Goal: Contribute content: Add original content to the website for others to see

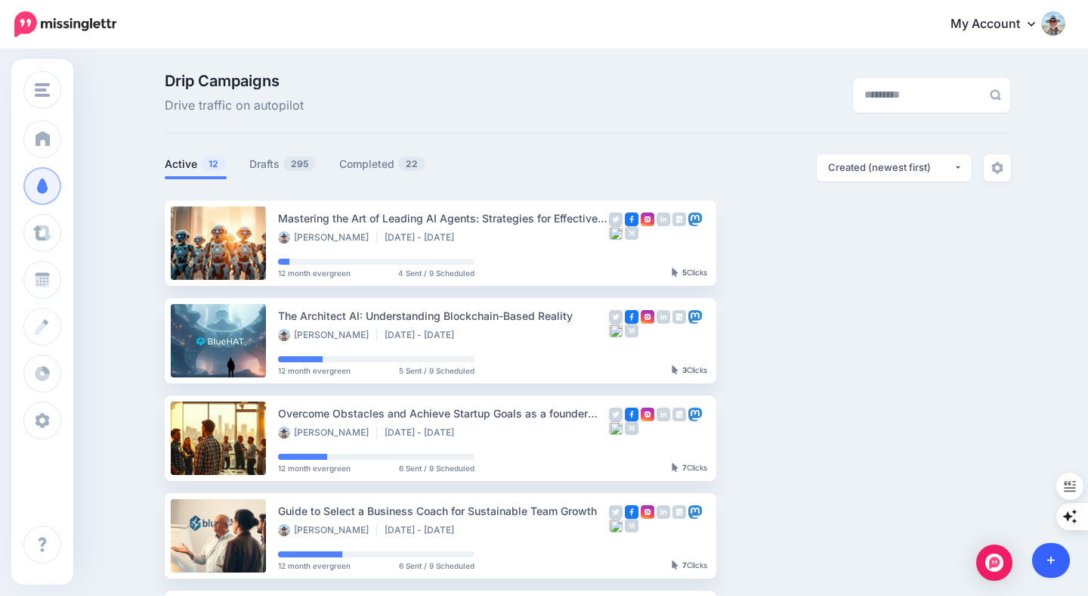
click at [1054, 560] on icon at bounding box center [1052, 560] width 8 height 8
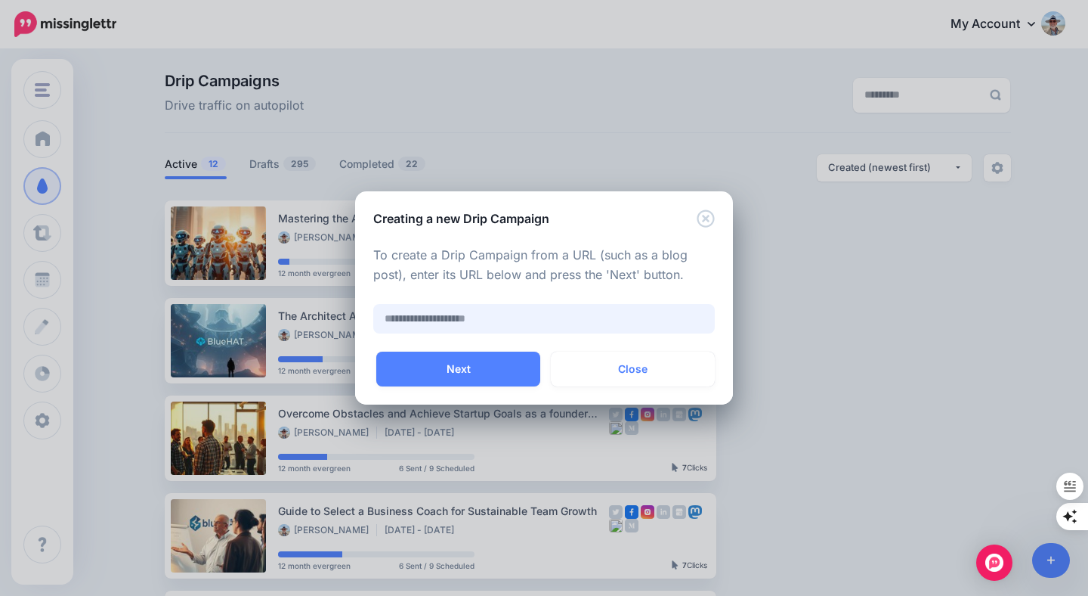
click at [585, 321] on input "text" at bounding box center [544, 318] width 342 height 29
paste input "**********"
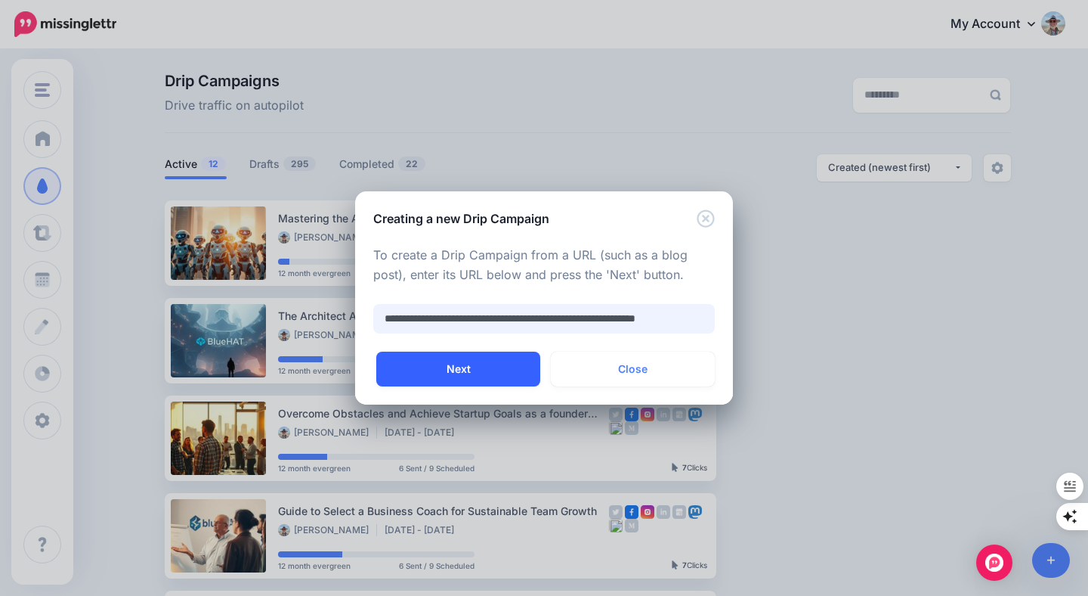
type input "**********"
click at [467, 367] on button "Next" at bounding box center [458, 368] width 164 height 35
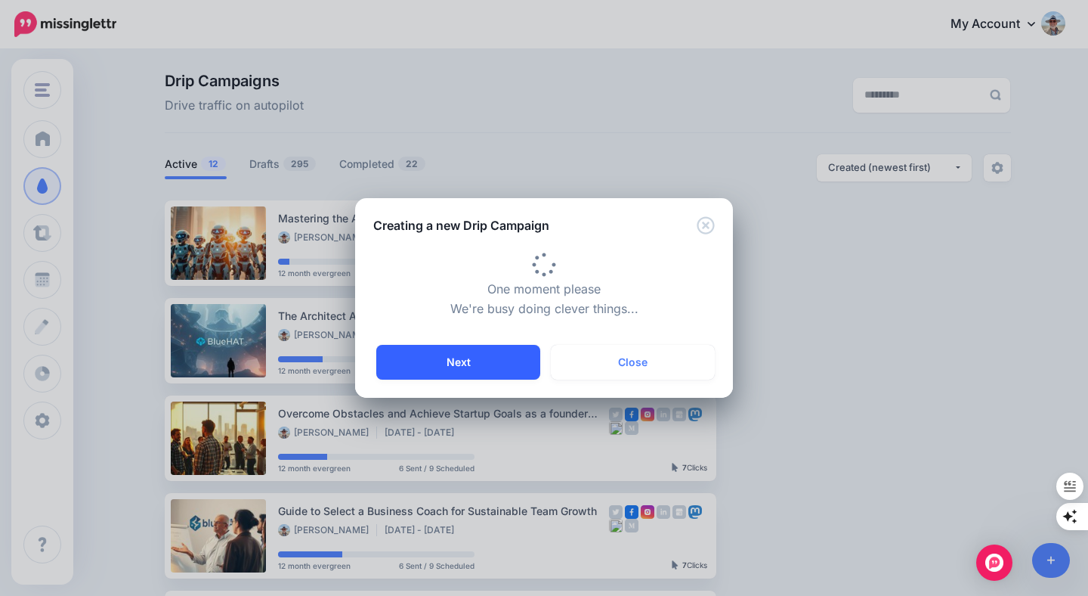
type input "**********"
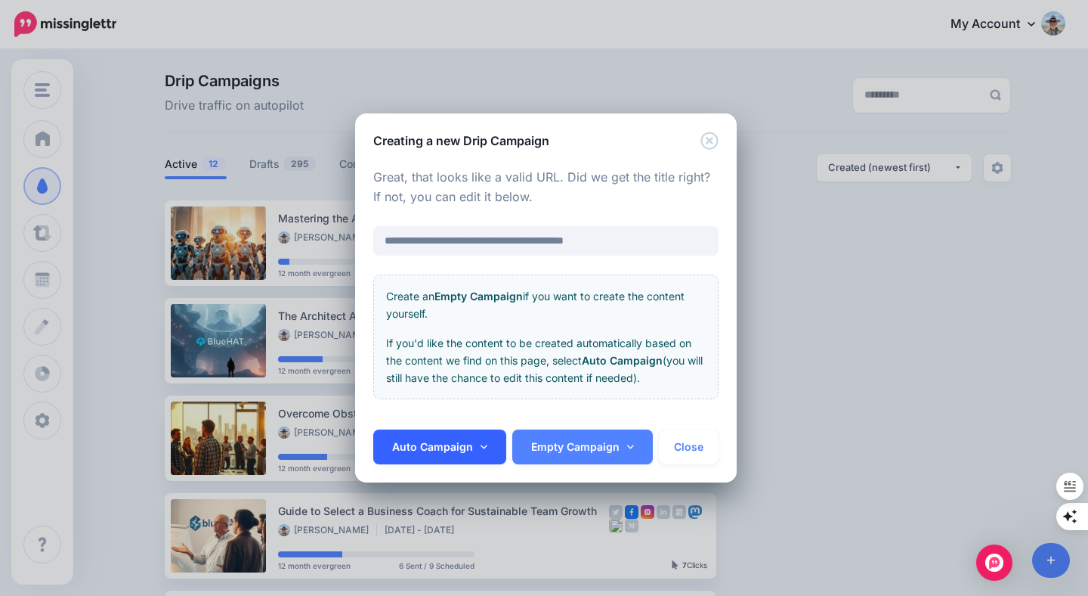
click at [475, 444] on link "Auto Campaign" at bounding box center [439, 446] width 133 height 35
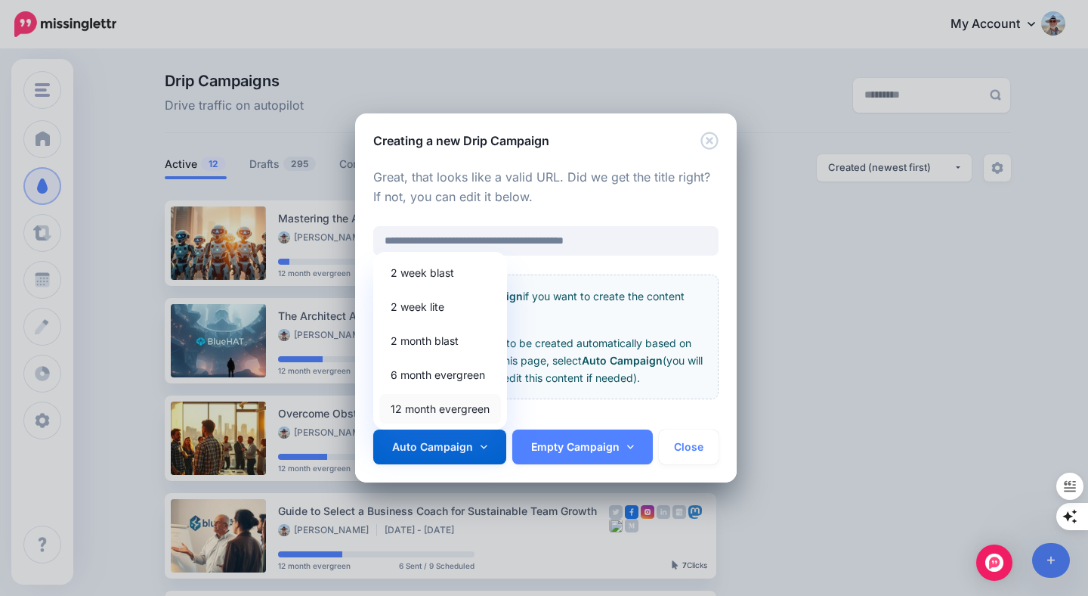
click at [452, 409] on link "12 month evergreen" at bounding box center [440, 408] width 122 height 29
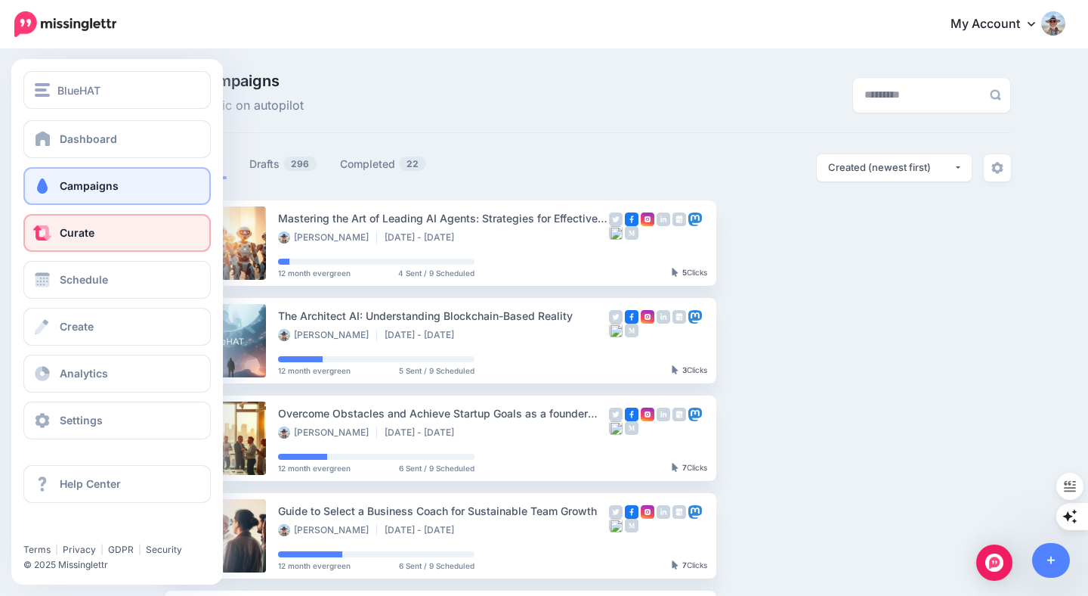
click at [85, 233] on span "Curate" at bounding box center [77, 232] width 35 height 13
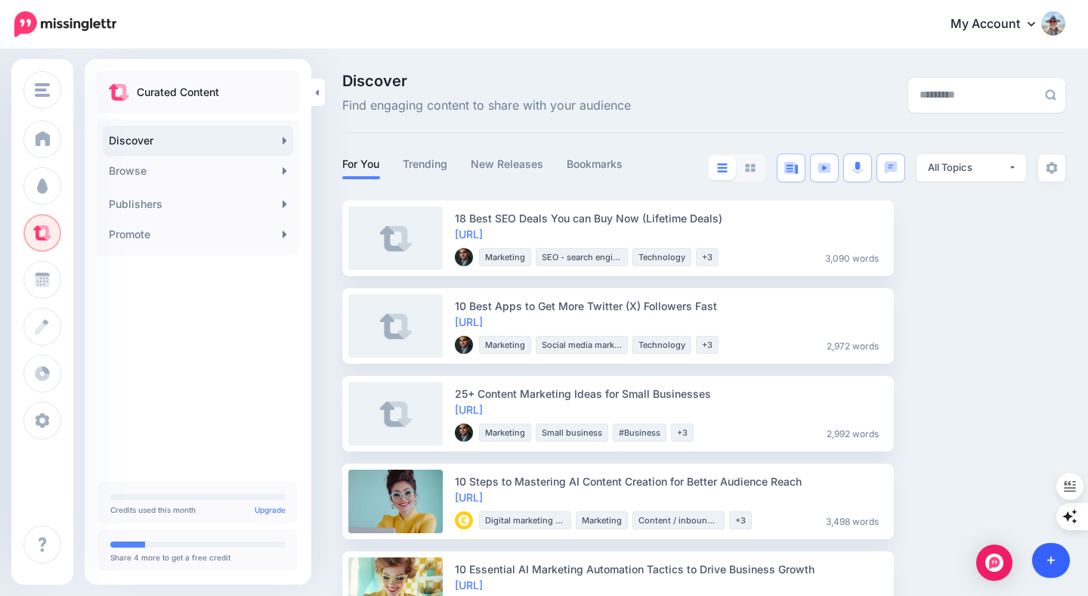
click at [1051, 557] on icon at bounding box center [1052, 560] width 8 height 11
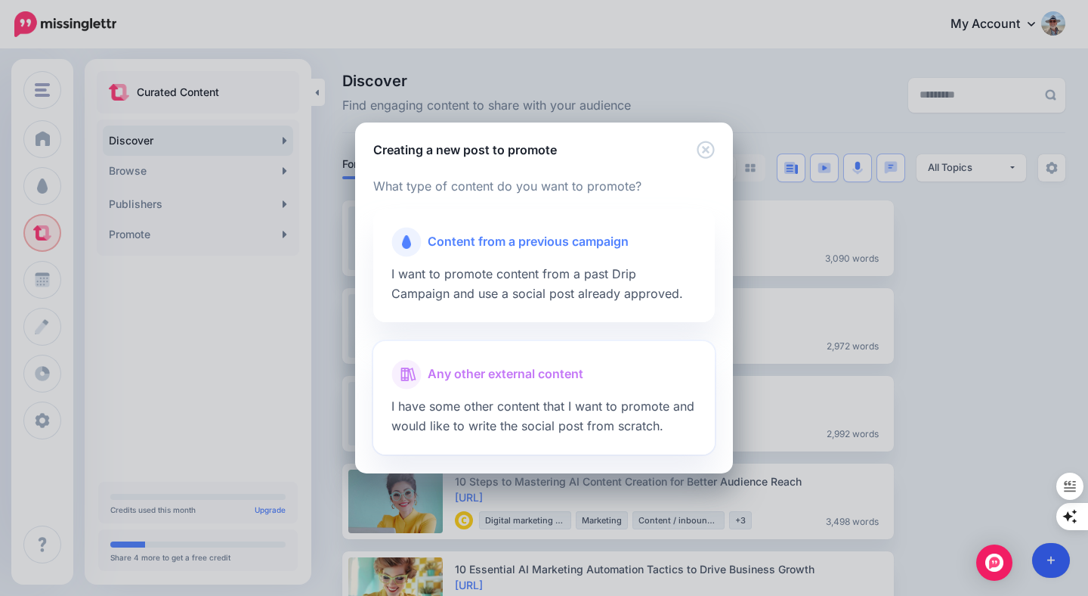
click at [520, 374] on span "Any other external content" at bounding box center [506, 374] width 156 height 20
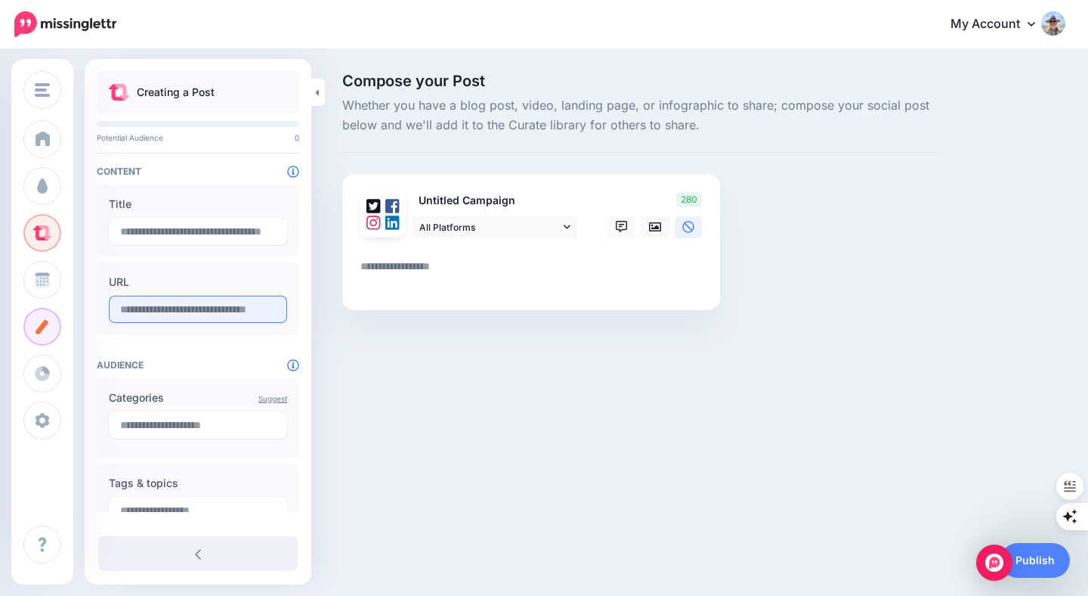
click at [190, 311] on input "text" at bounding box center [198, 309] width 178 height 27
paste input "**********"
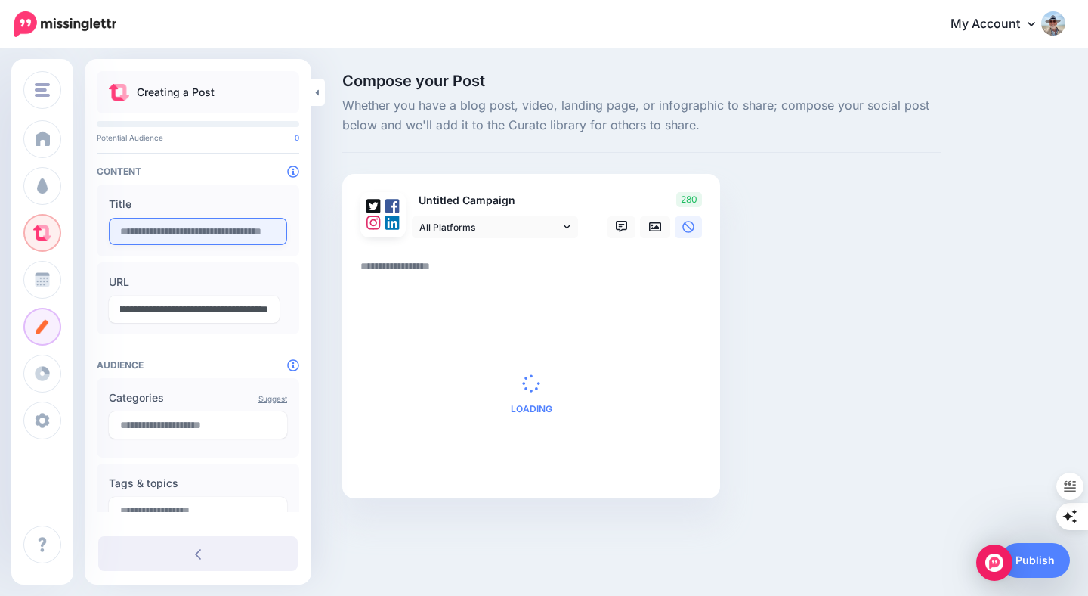
type input "**********"
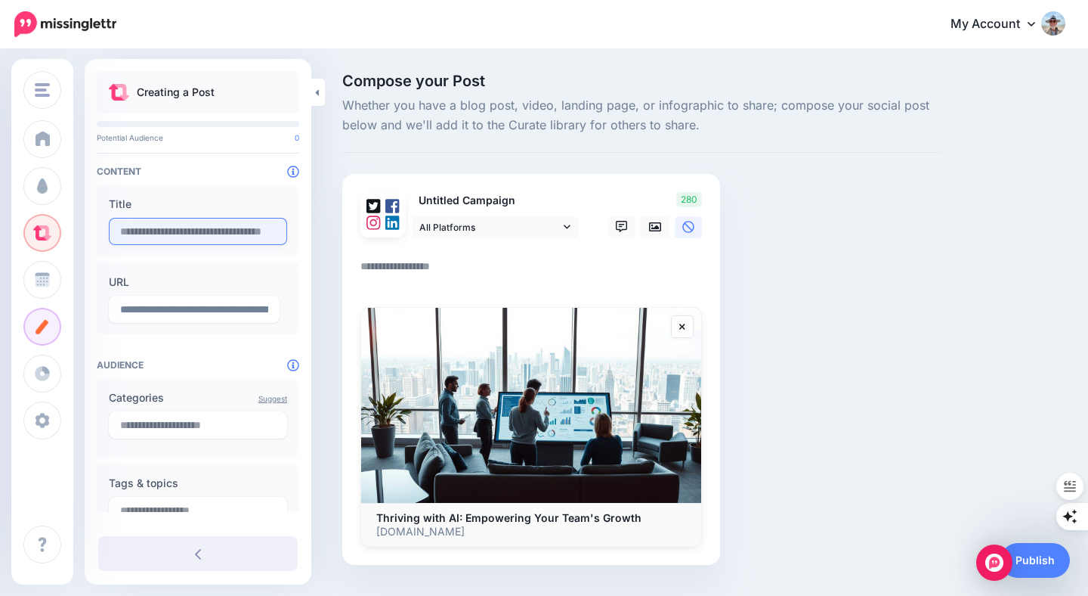
click at [196, 230] on input "text" at bounding box center [198, 231] width 178 height 27
click at [434, 268] on textarea at bounding box center [535, 271] width 348 height 29
paste textarea "**********"
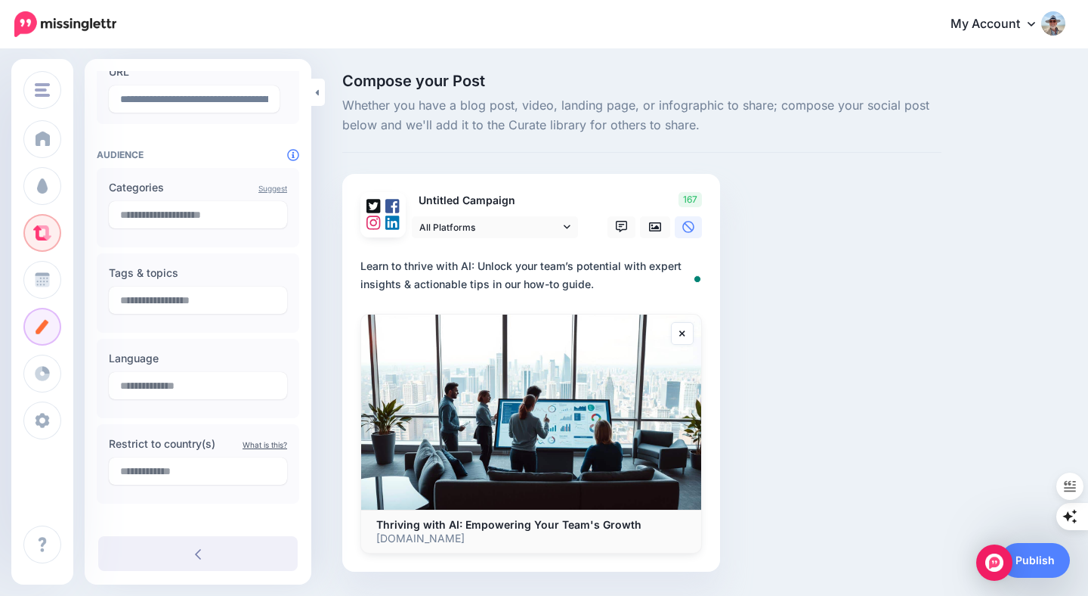
scroll to position [220, 0]
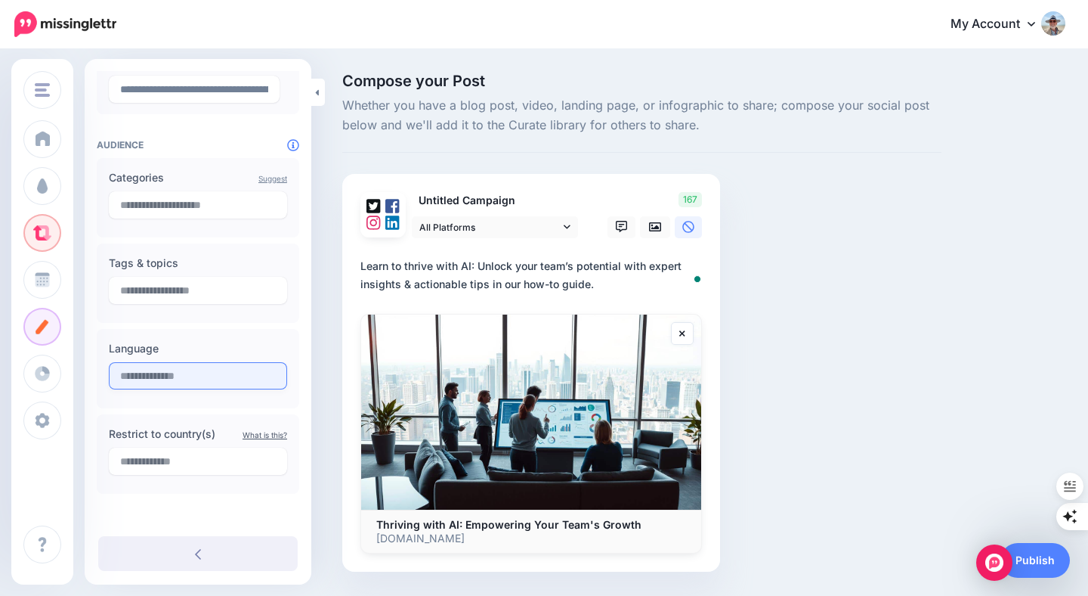
type textarea "**********"
click at [209, 373] on input "text" at bounding box center [198, 375] width 178 height 27
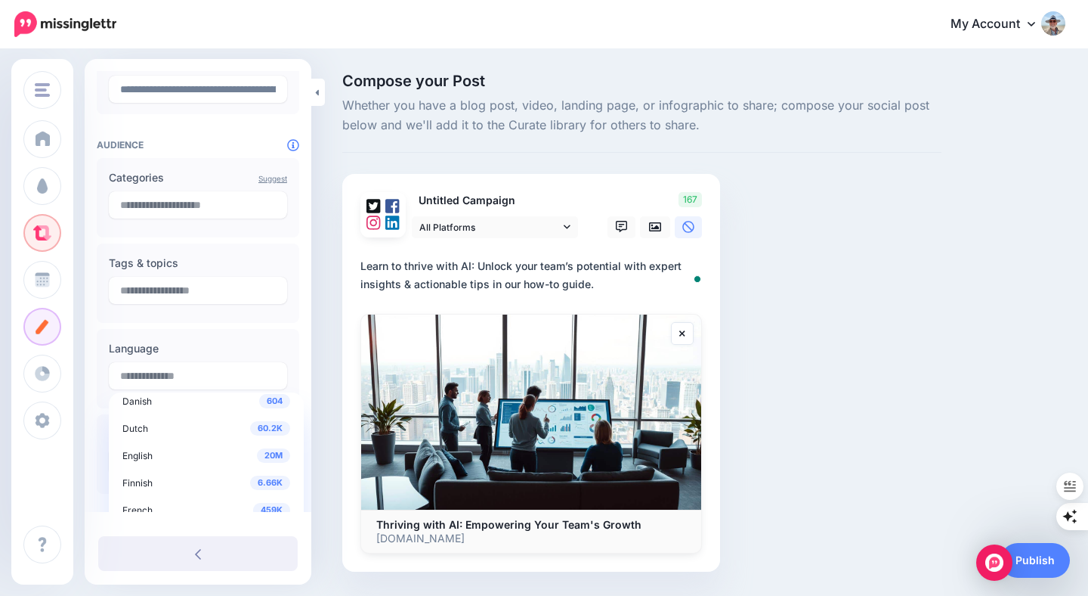
scroll to position [66, 0]
click at [165, 448] on div "20M English" at bounding box center [206, 453] width 168 height 18
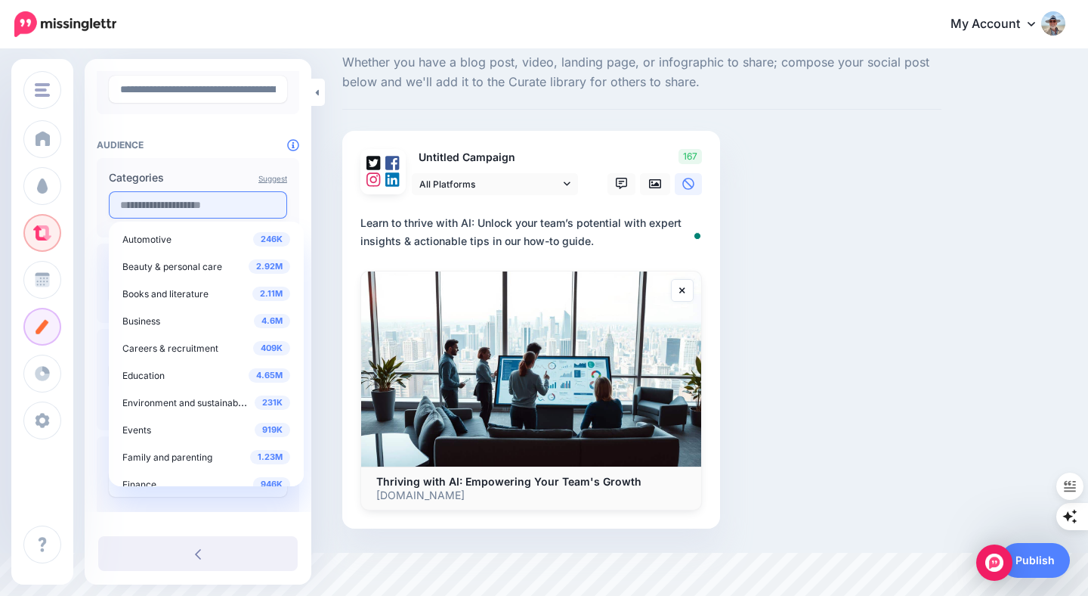
click at [221, 204] on input "text" at bounding box center [198, 204] width 178 height 27
click at [197, 314] on div "4.6M Business" at bounding box center [206, 320] width 168 height 18
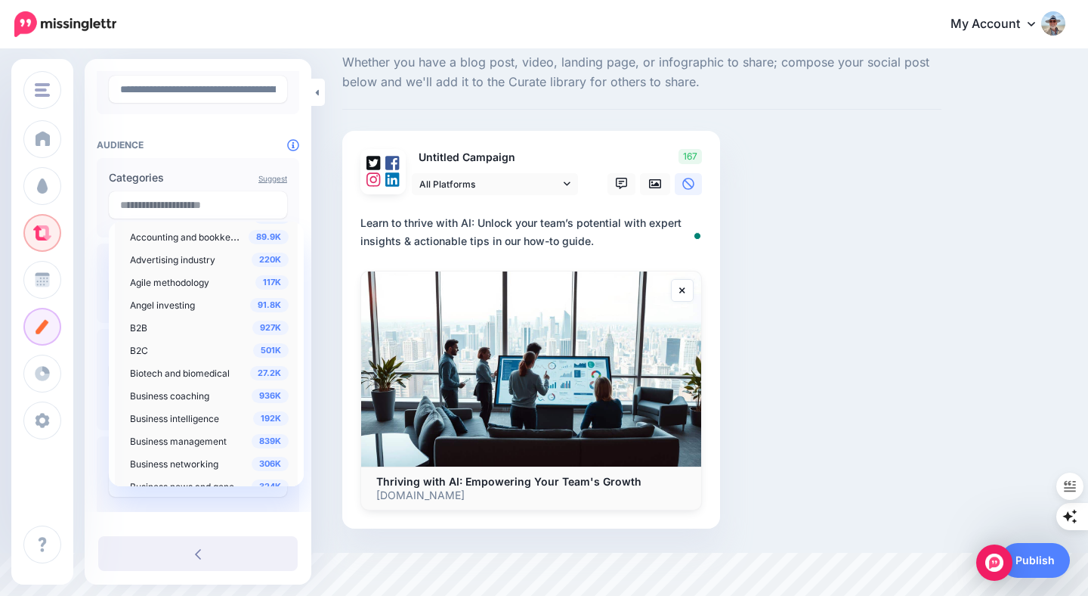
scroll to position [106, 0]
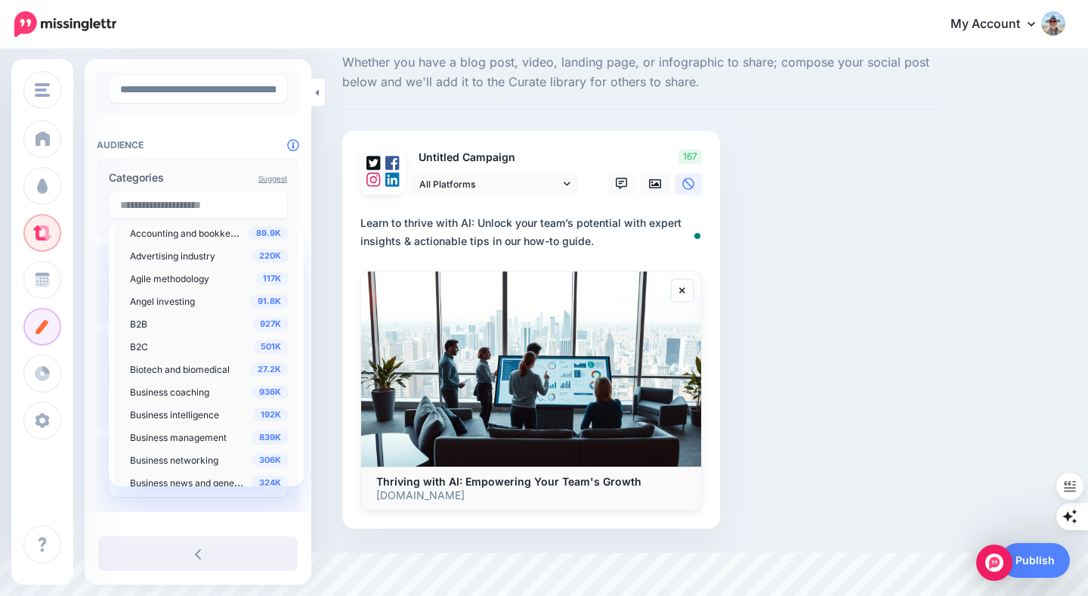
click at [206, 322] on div "927K B2B" at bounding box center [209, 323] width 159 height 18
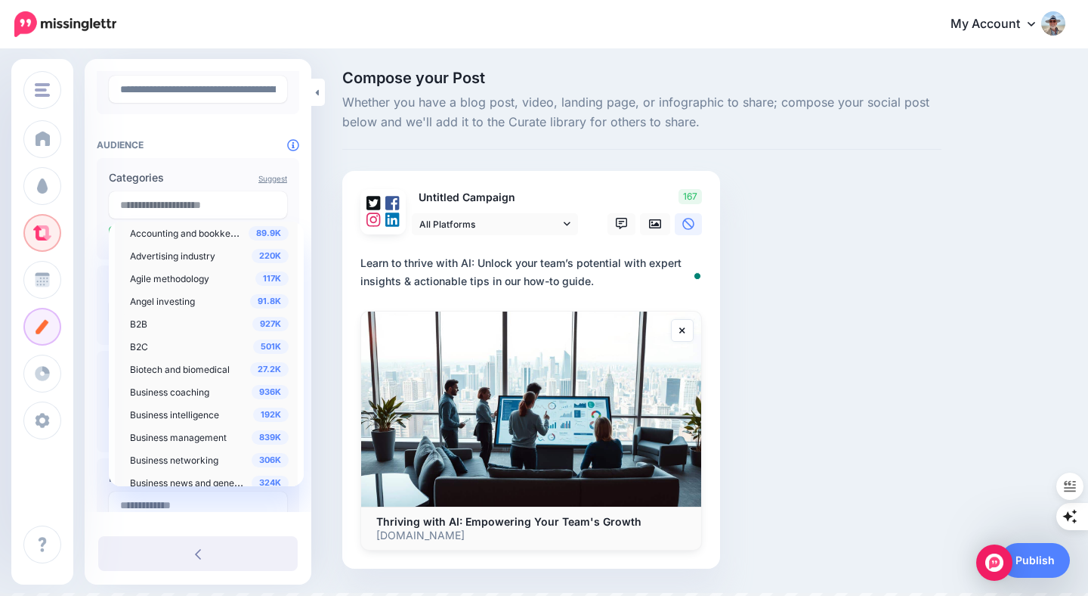
scroll to position [43, 0]
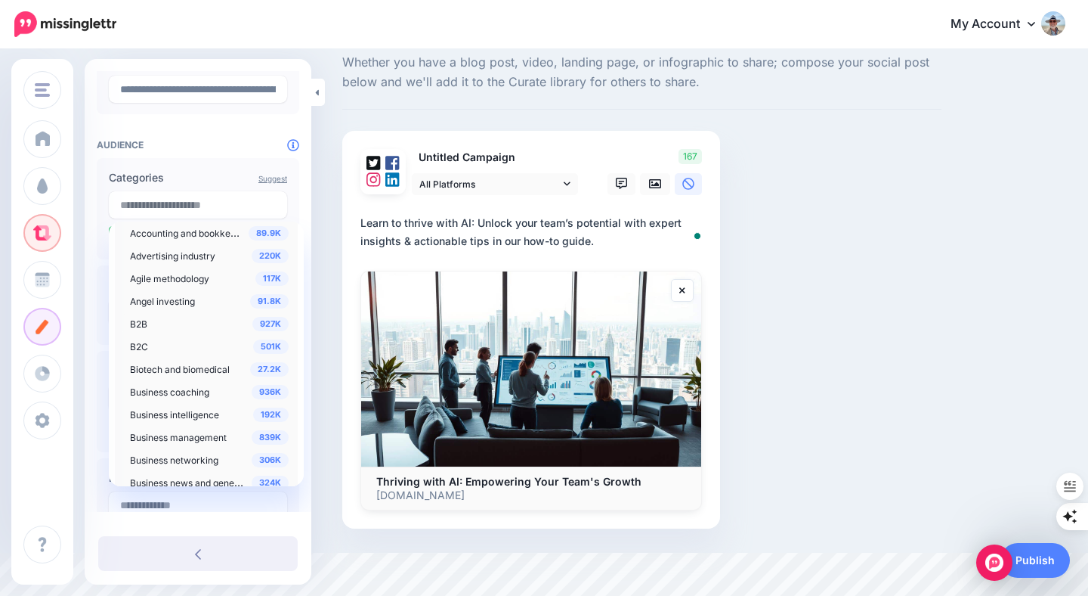
click at [139, 322] on span "B2B" at bounding box center [138, 323] width 17 height 11
click at [97, 320] on div "Suggest Categories 246K Automotive 2.92M Beauty & personal care 2.11M Books and…" at bounding box center [198, 337] width 203 height 358
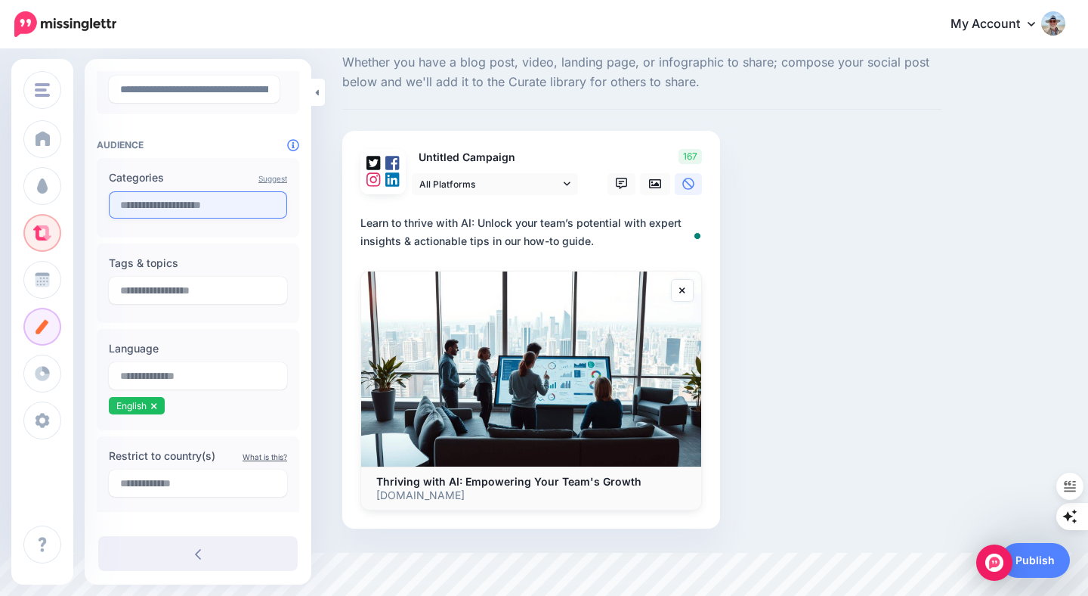
click at [207, 206] on input "text" at bounding box center [198, 204] width 178 height 27
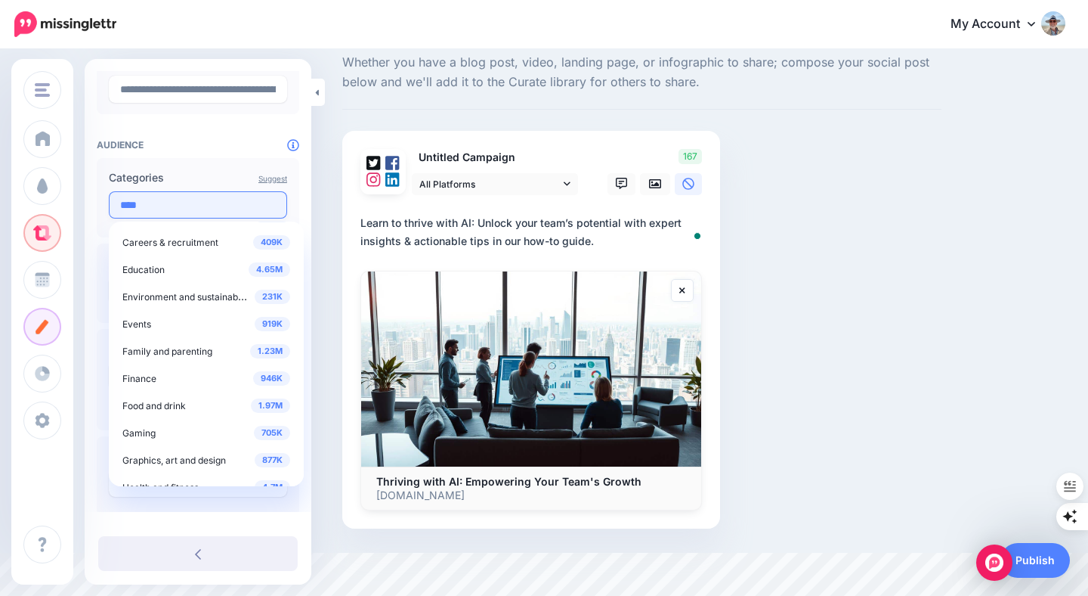
scroll to position [0, 0]
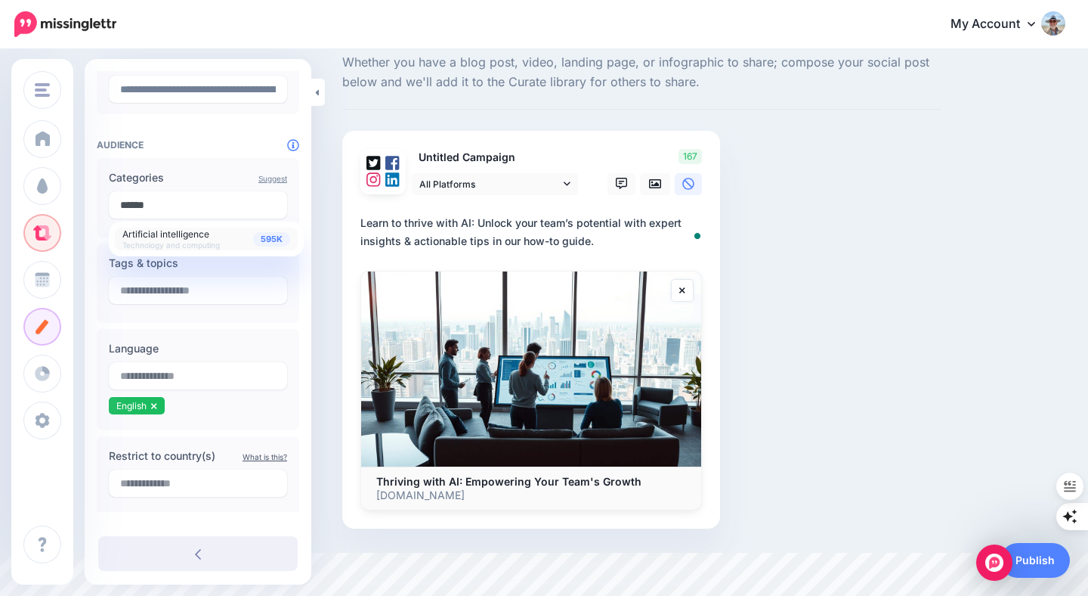
type input "******"
click at [181, 238] on span "Artificial intelligence Technology and computing" at bounding box center [171, 238] width 98 height 23
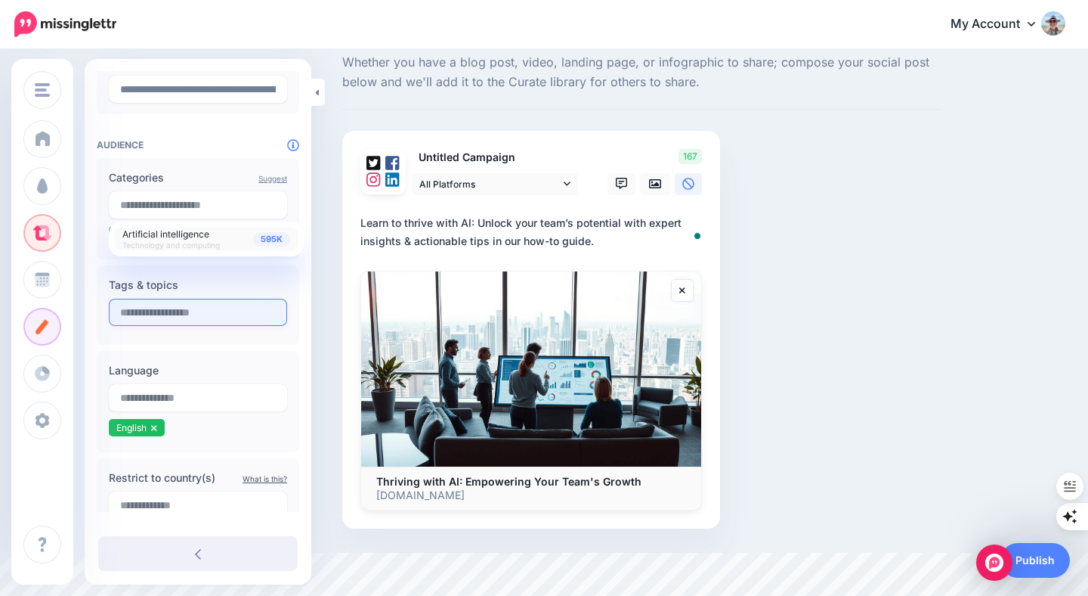
click at [163, 311] on input "text" at bounding box center [198, 312] width 178 height 27
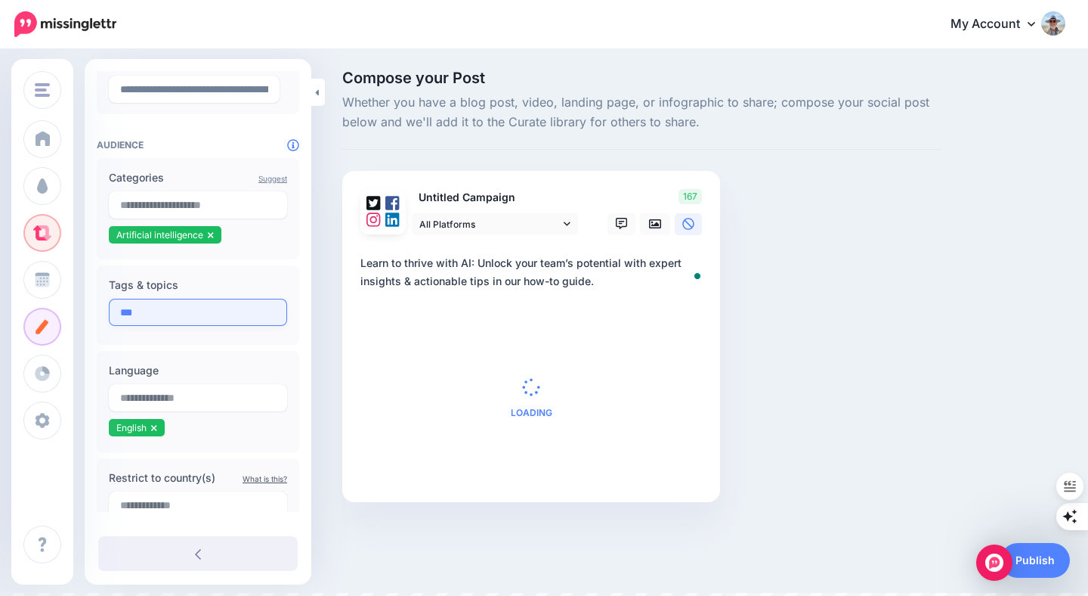
scroll to position [43, 0]
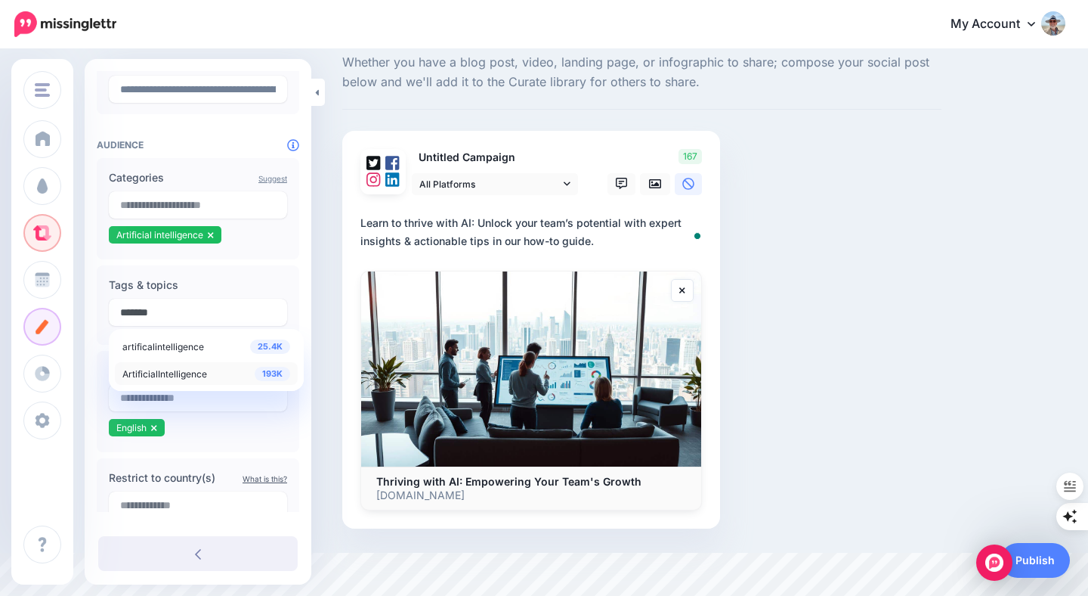
type input "*******"
click at [159, 374] on span "ArtificialIntelligence" at bounding box center [164, 373] width 85 height 11
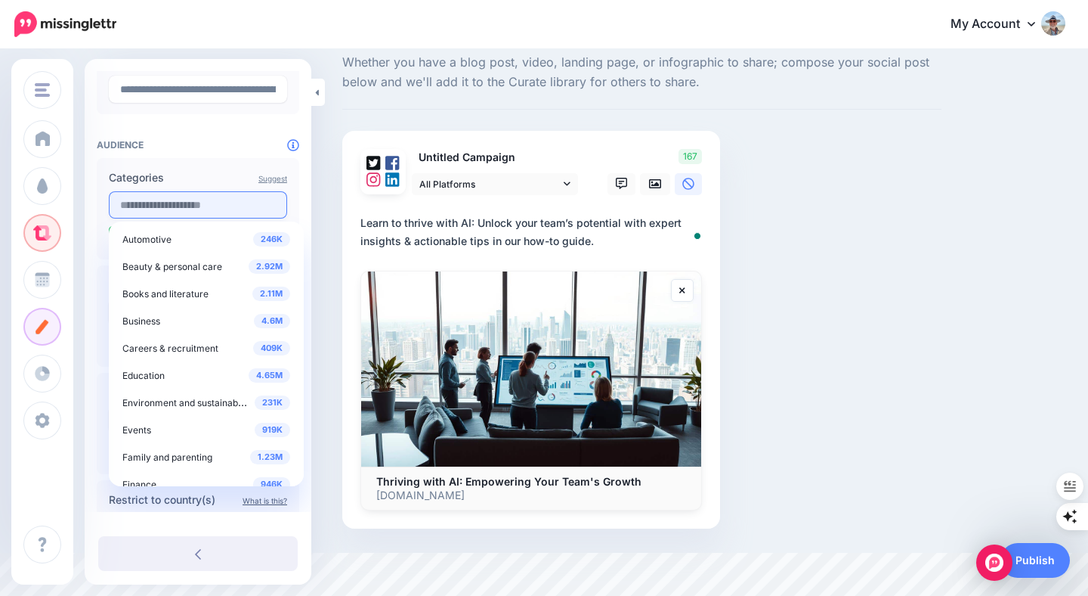
click at [161, 205] on input "text" at bounding box center [198, 204] width 178 height 27
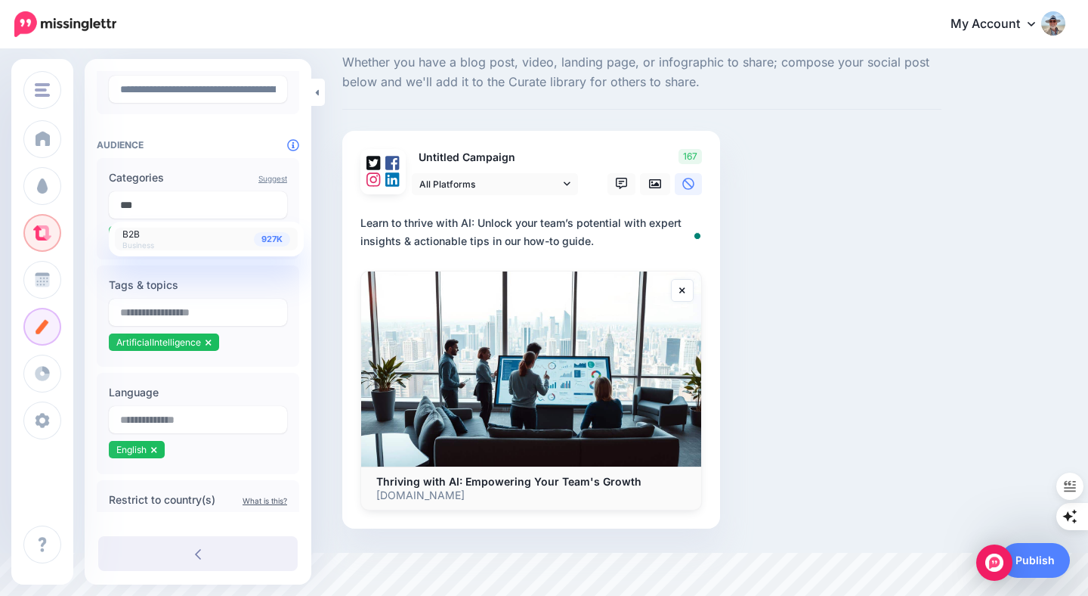
type input "***"
click at [138, 237] on span "B2B" at bounding box center [130, 233] width 17 height 11
click at [134, 311] on input "text" at bounding box center [198, 312] width 178 height 27
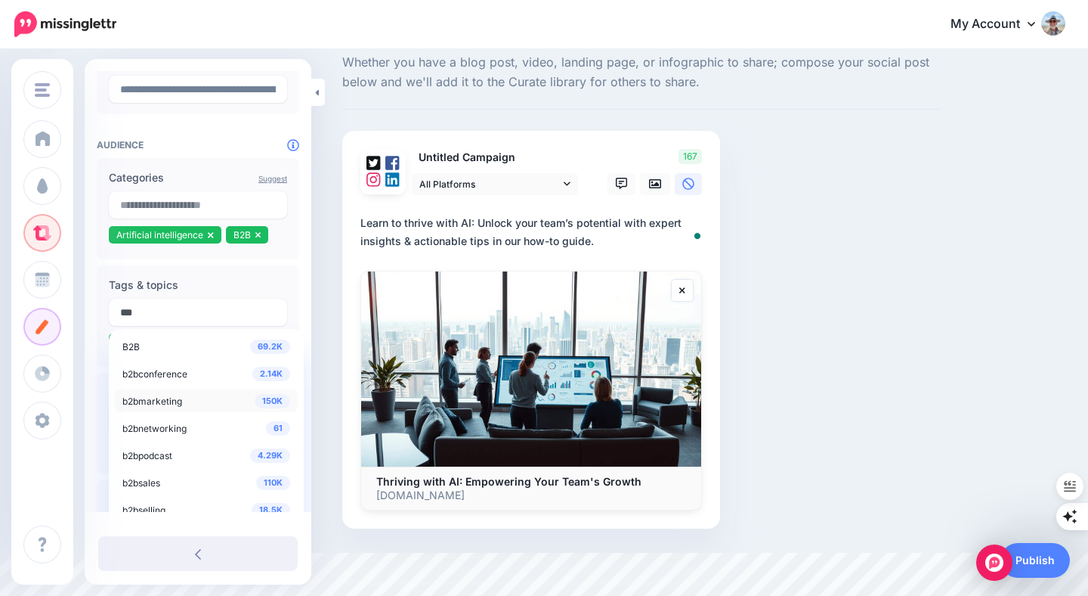
type input "***"
click at [172, 400] on span "b2bmarketing" at bounding box center [152, 400] width 60 height 11
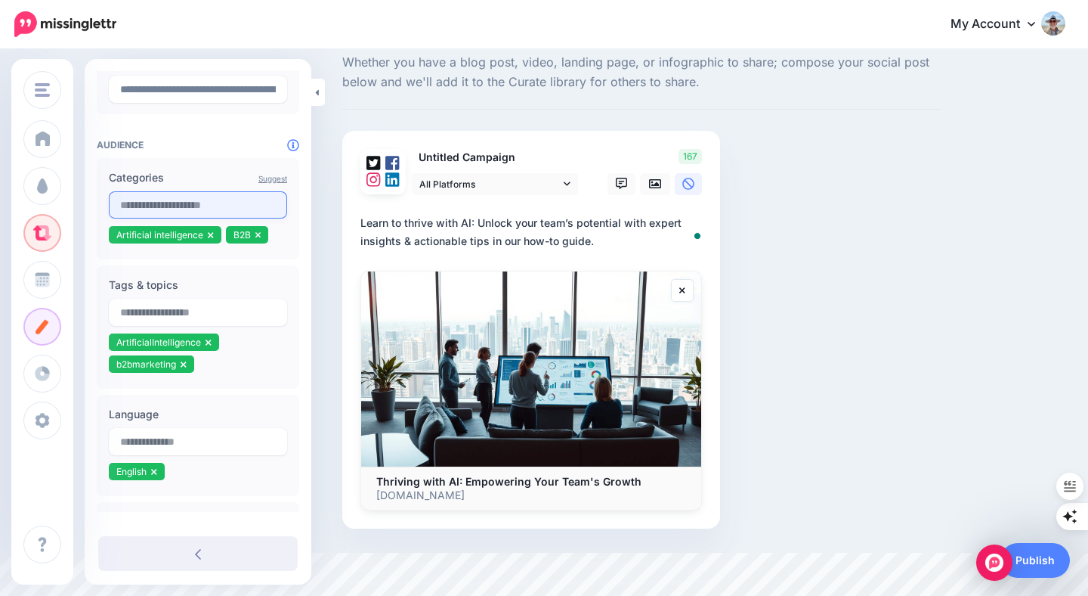
click at [199, 206] on input "text" at bounding box center [198, 204] width 178 height 27
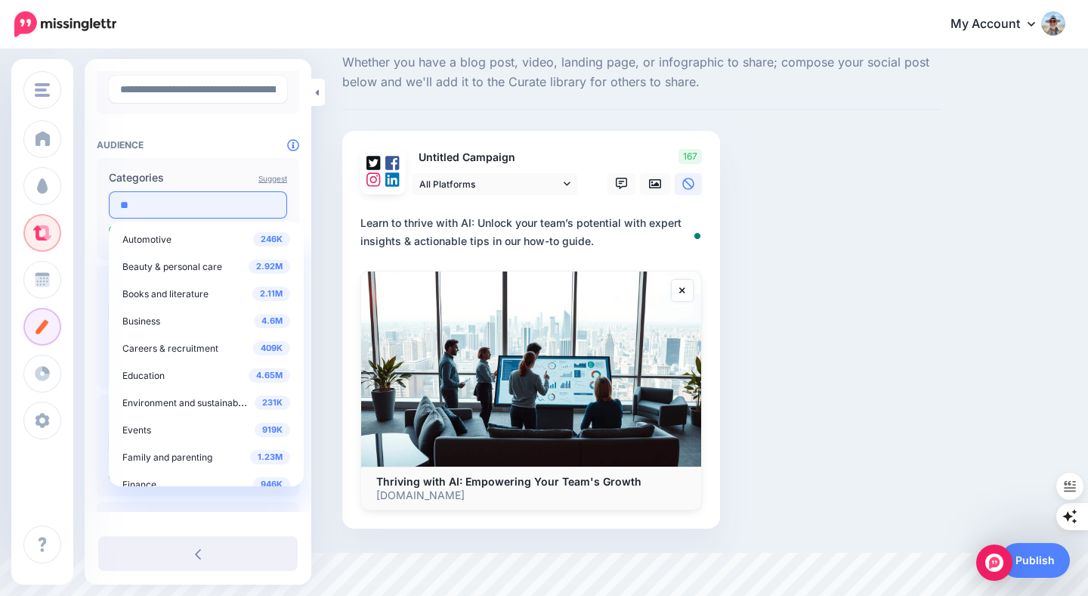
type input "*"
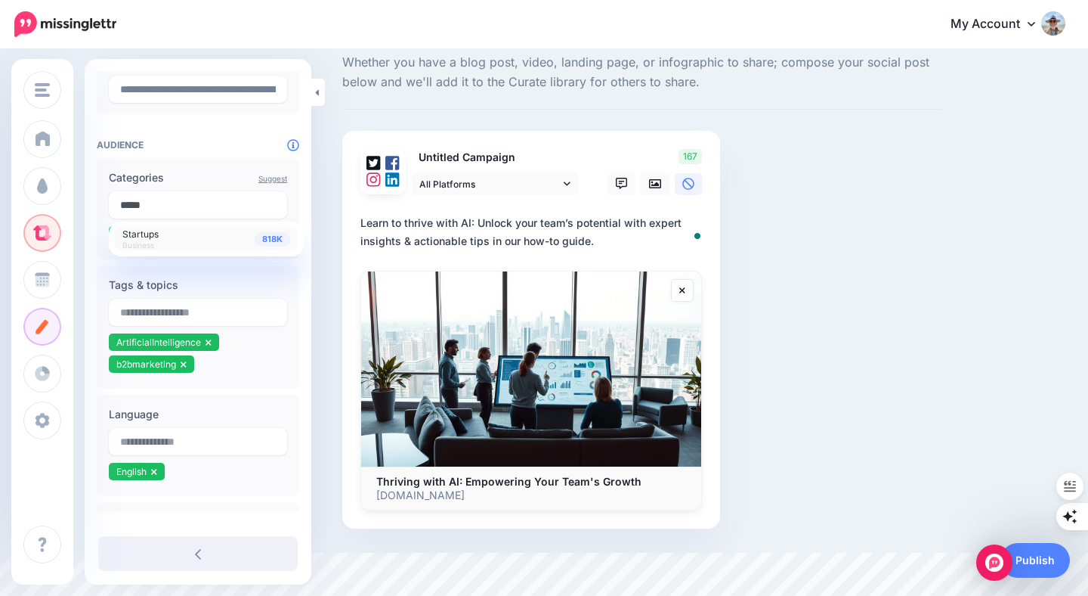
type input "*****"
click at [141, 237] on span "Startups" at bounding box center [140, 233] width 36 height 11
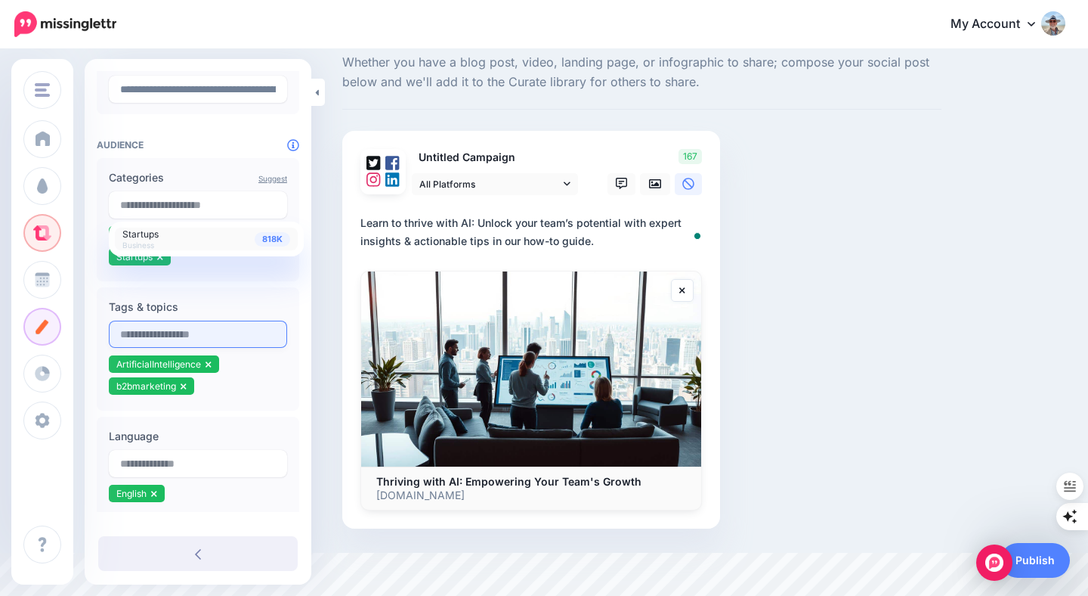
scroll to position [3, 0]
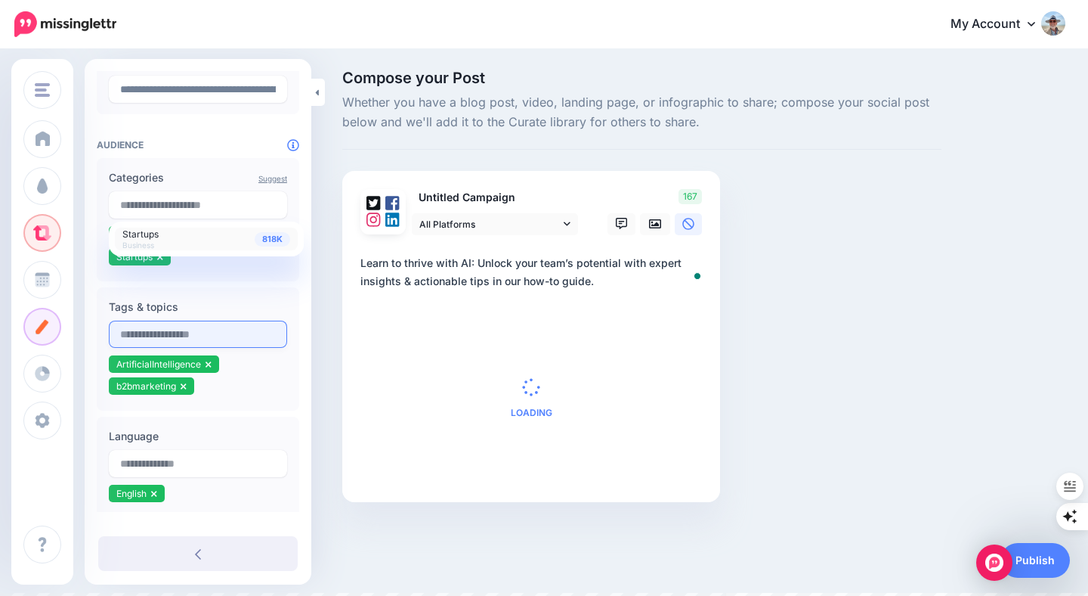
click at [159, 335] on input "text" at bounding box center [198, 333] width 178 height 27
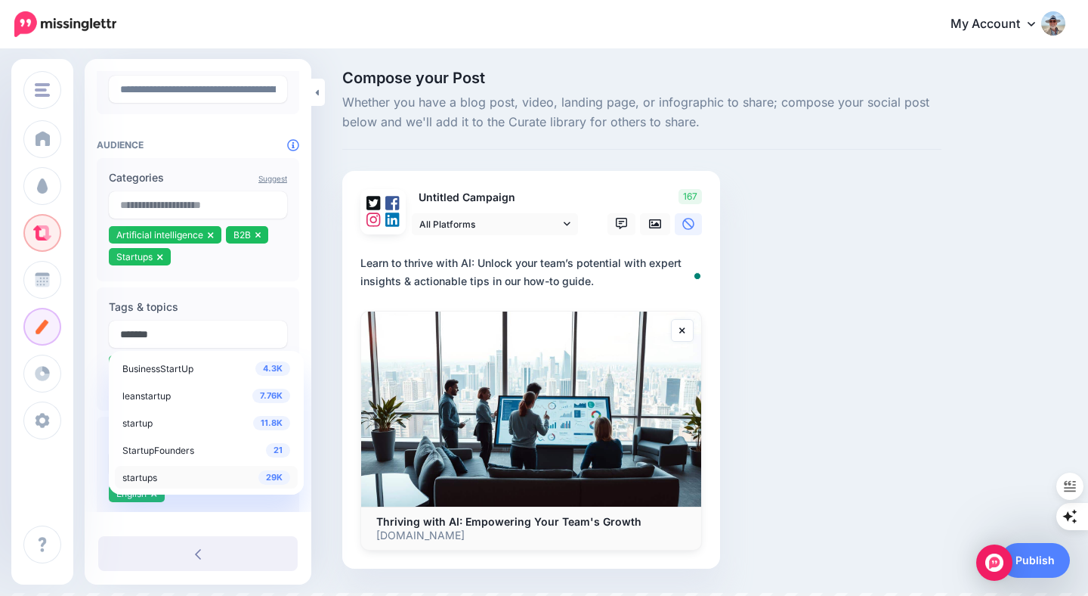
type input "*******"
click at [147, 477] on span "startups" at bounding box center [139, 477] width 35 height 11
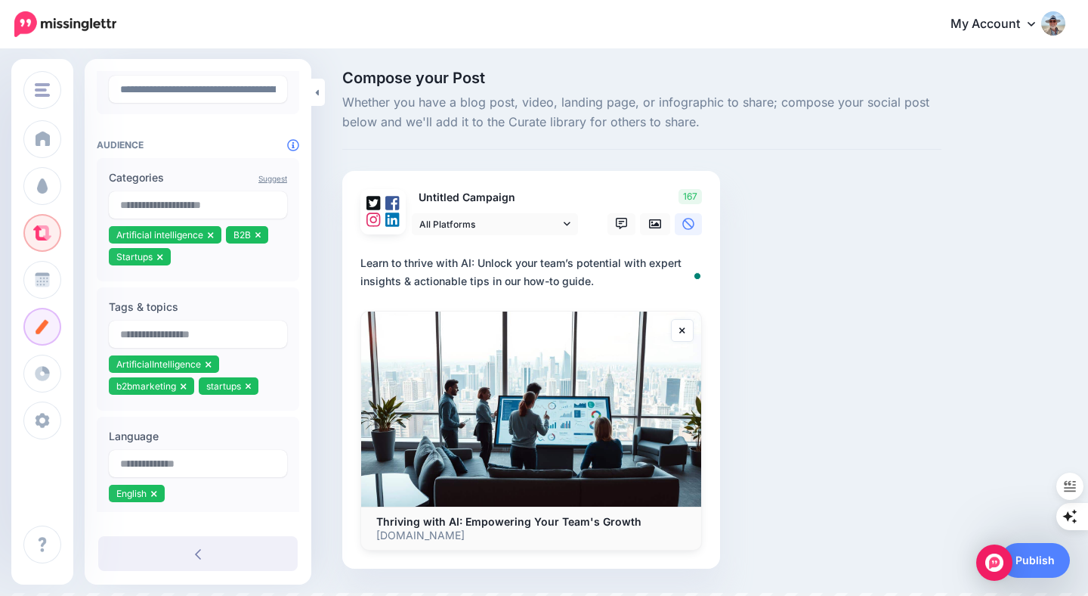
scroll to position [0, 0]
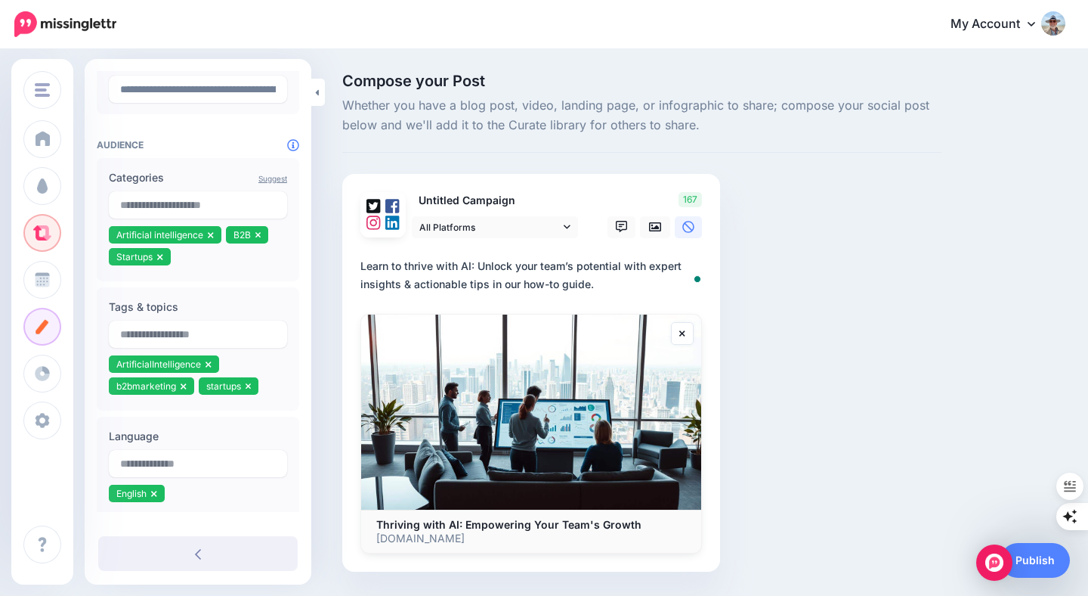
click at [301, 298] on div "**********" at bounding box center [198, 236] width 227 height 770
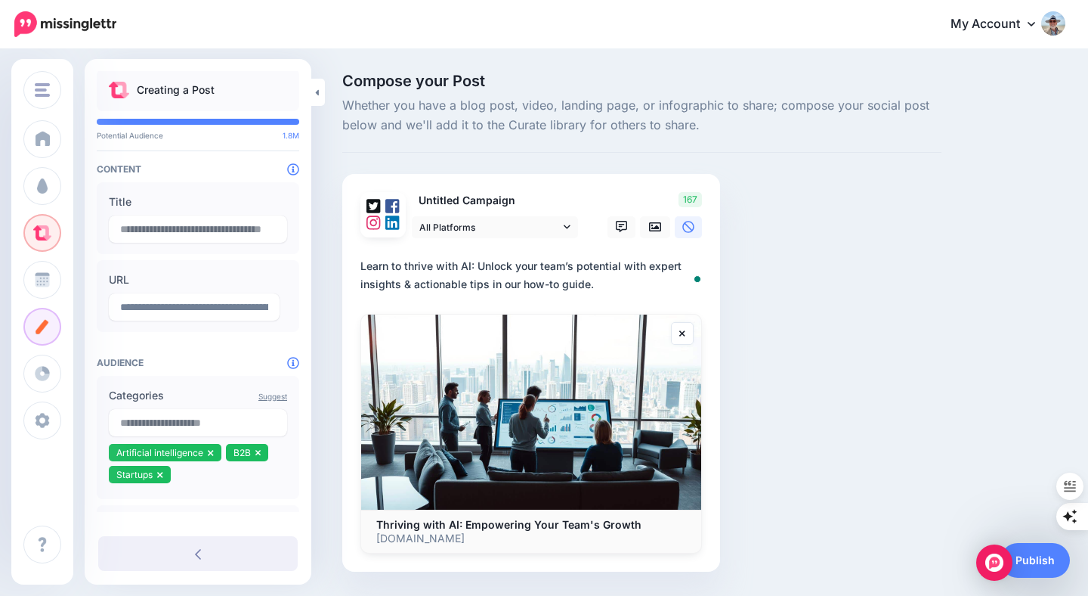
scroll to position [3, 0]
click at [222, 225] on input "text" at bounding box center [198, 228] width 178 height 27
paste input "**********"
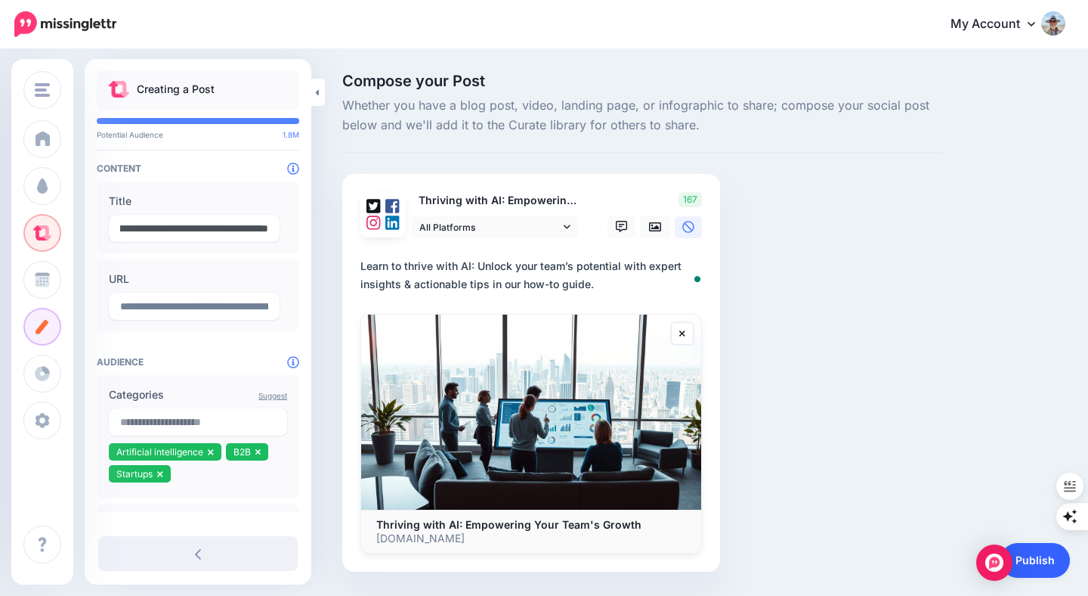
type input "**********"
click at [1037, 559] on link "Publish" at bounding box center [1036, 560] width 70 height 35
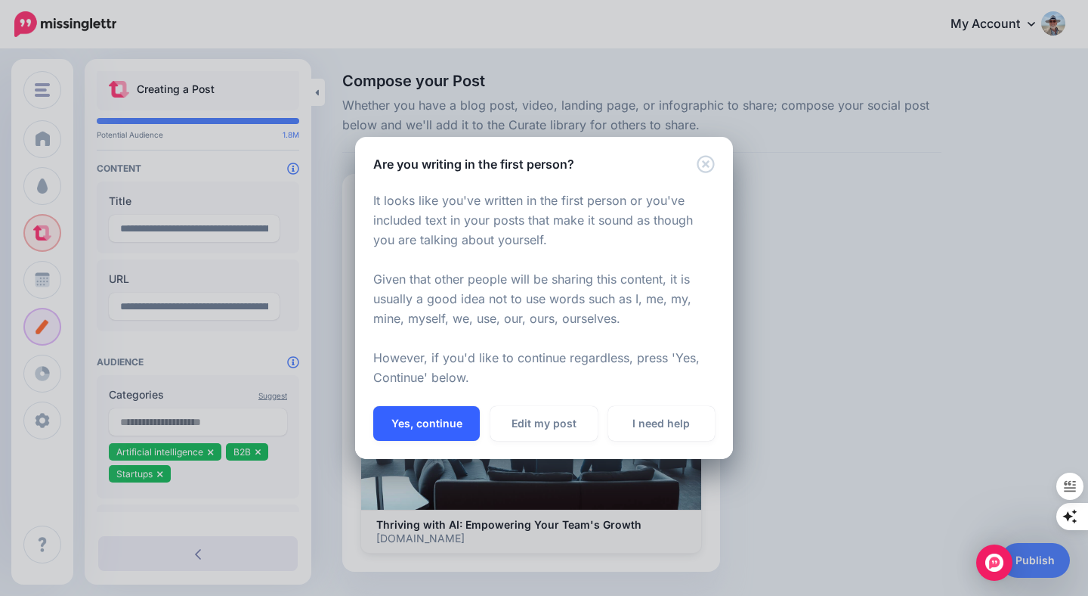
click at [435, 423] on button "Yes, continue" at bounding box center [426, 423] width 107 height 35
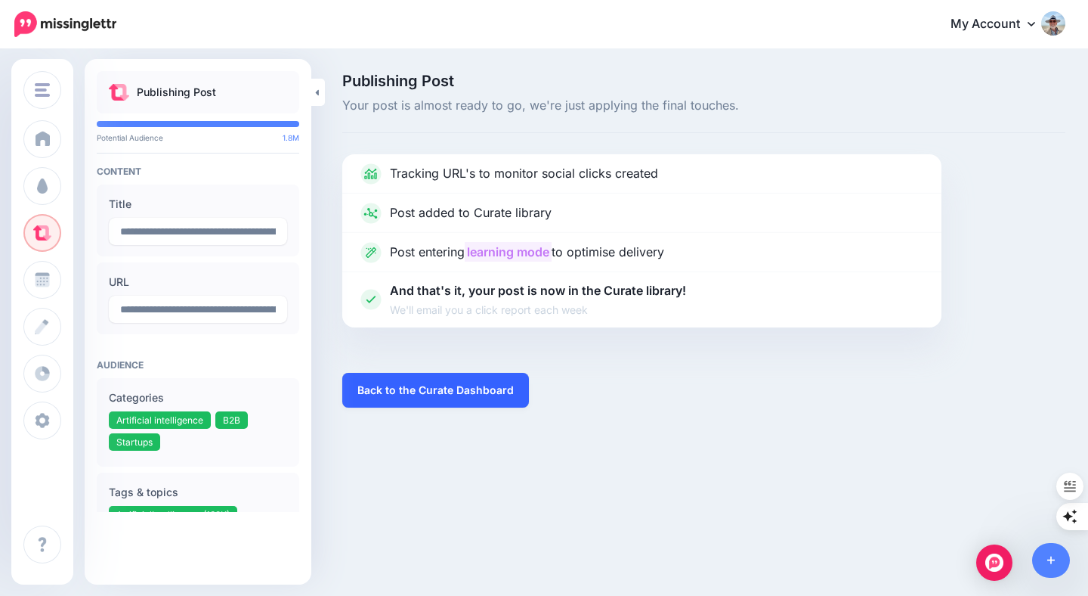
click at [435, 387] on link "Back to the Curate Dashboard" at bounding box center [435, 390] width 187 height 35
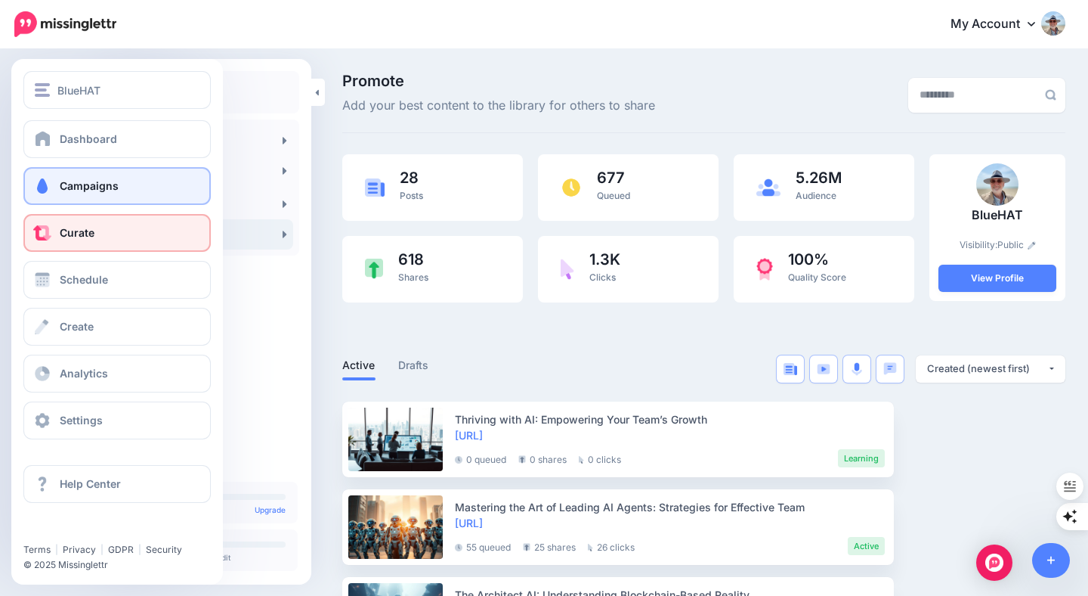
click at [55, 187] on link "Campaigns" at bounding box center [116, 186] width 187 height 38
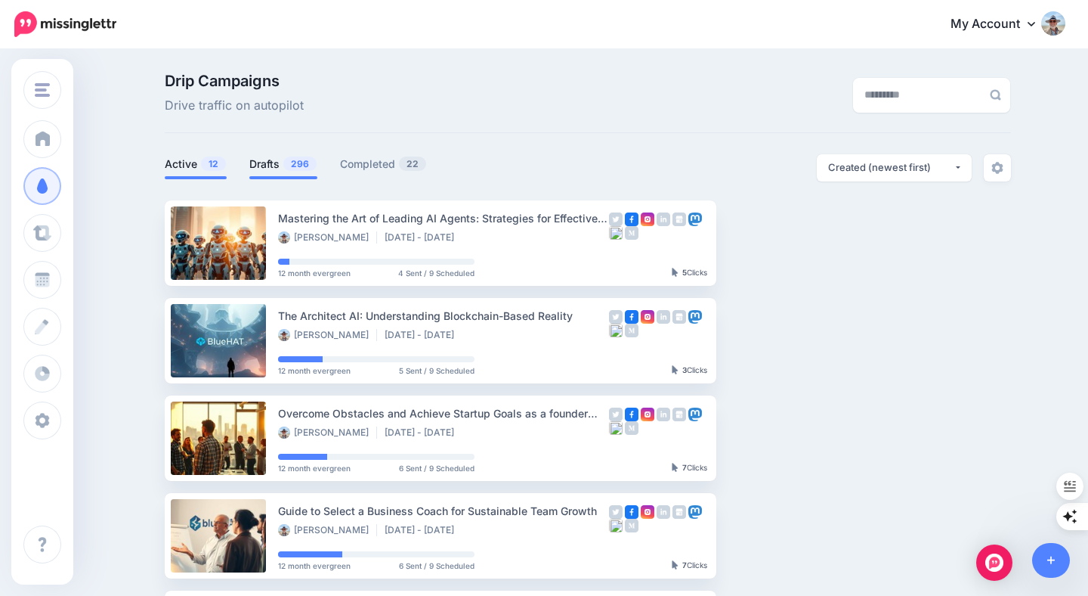
click at [262, 166] on link "Drafts 296" at bounding box center [283, 164] width 68 height 18
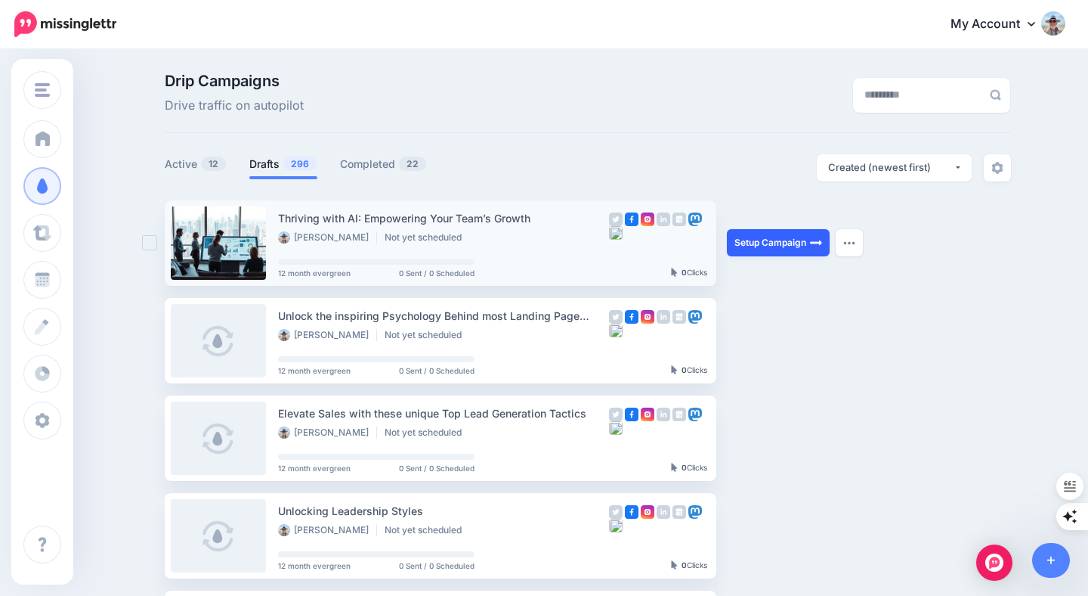
click at [766, 240] on link "Setup Campaign" at bounding box center [778, 242] width 103 height 27
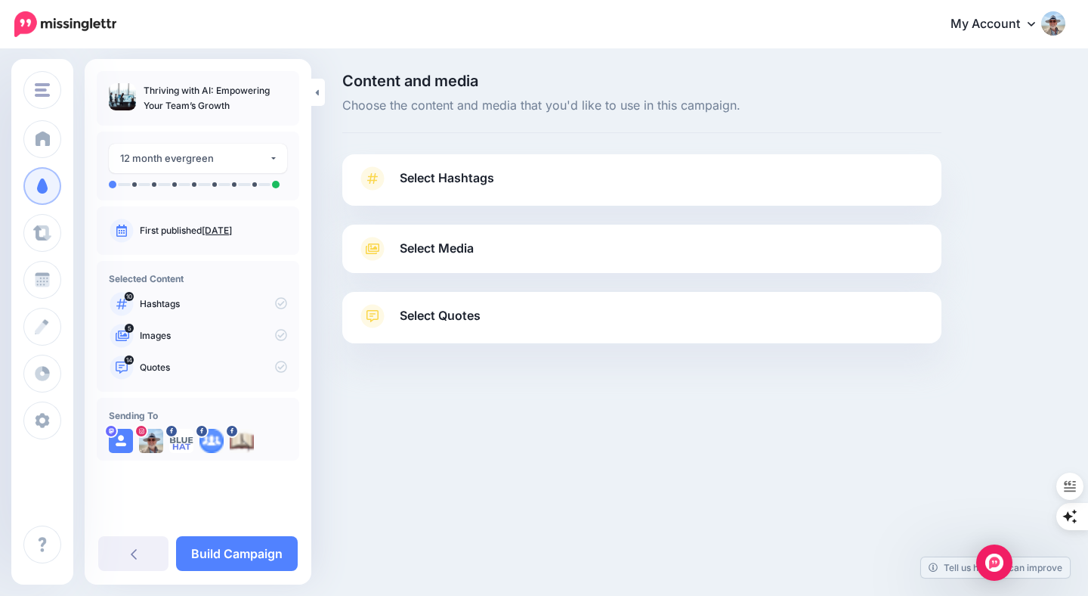
click at [507, 175] on link "Select Hashtags" at bounding box center [642, 185] width 569 height 39
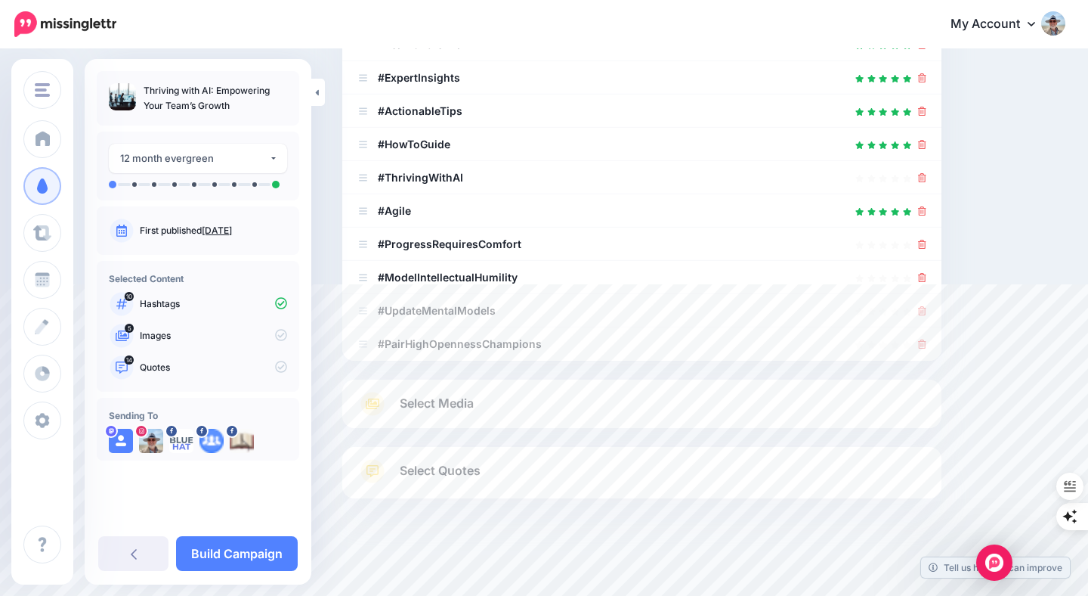
click at [593, 394] on link "Select Media" at bounding box center [642, 404] width 569 height 24
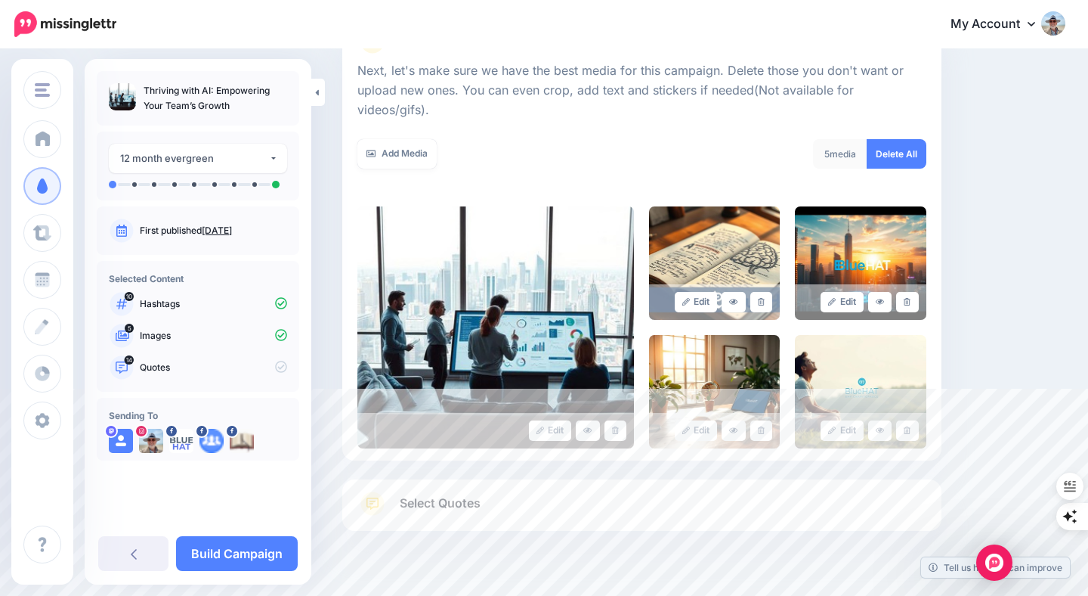
scroll to position [221, 0]
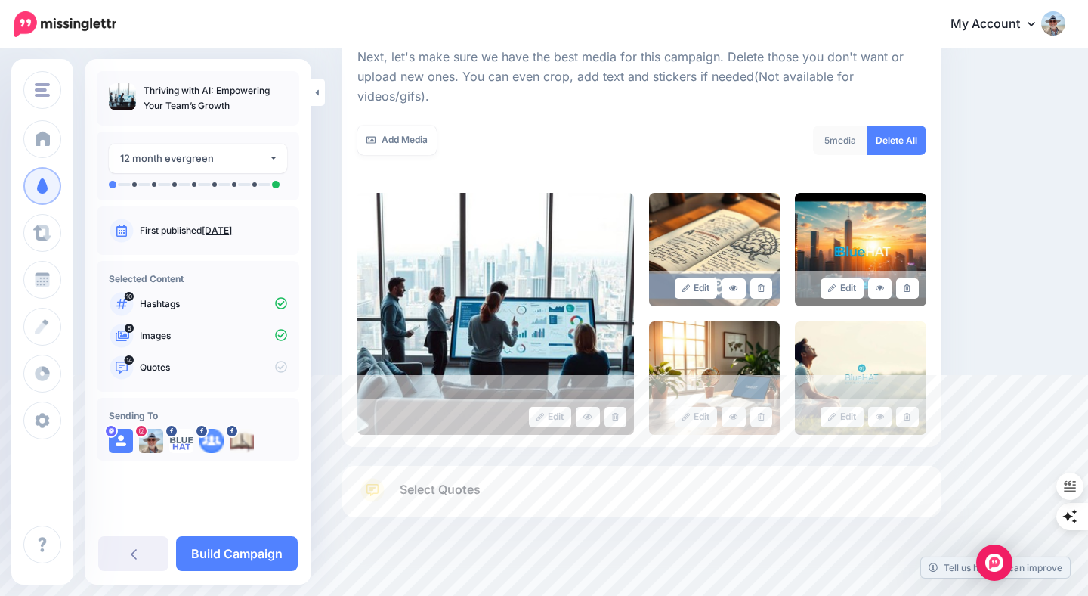
click at [559, 478] on link "Select Quotes" at bounding box center [642, 497] width 569 height 39
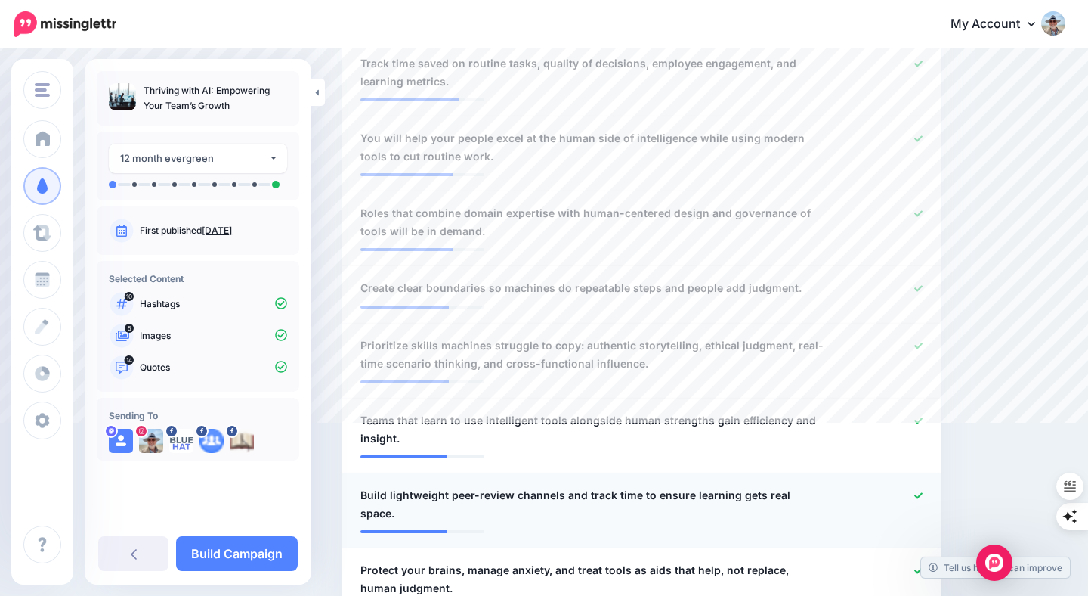
scroll to position [772, 0]
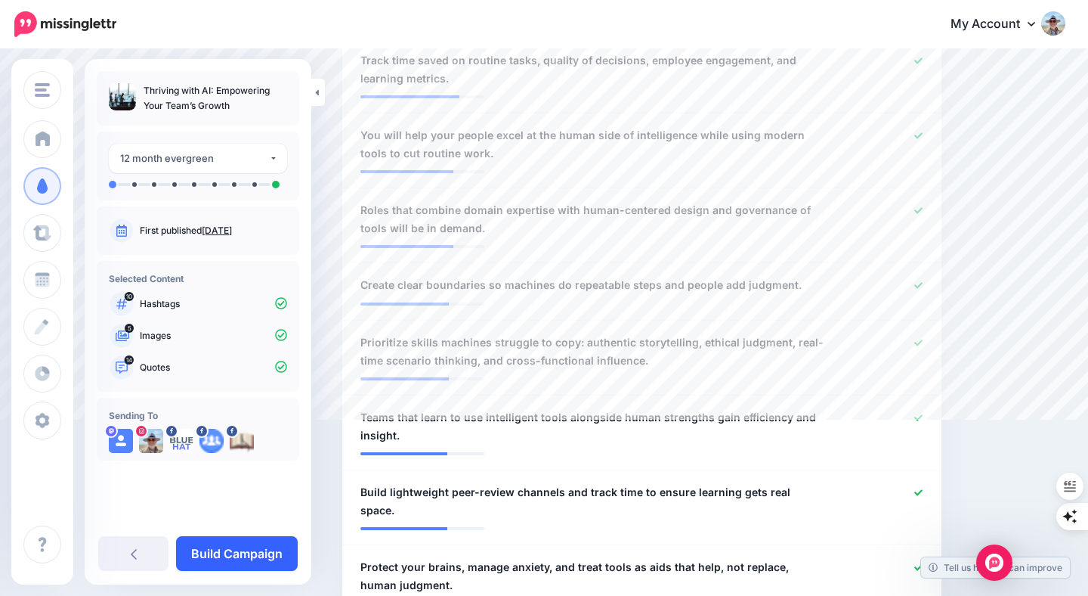
click at [250, 550] on link "Build Campaign" at bounding box center [237, 553] width 122 height 35
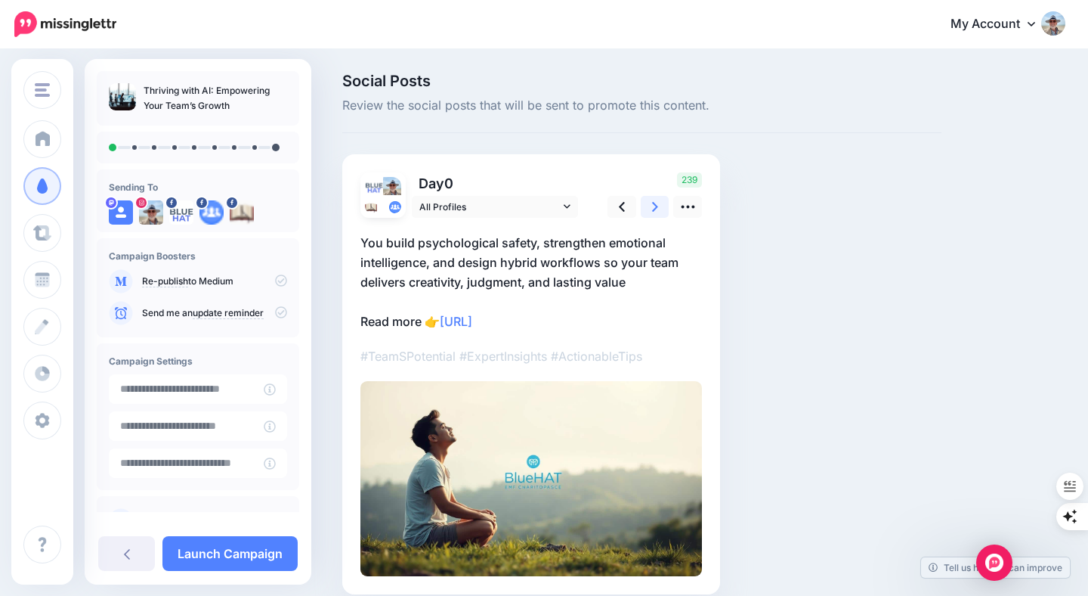
click at [655, 209] on icon at bounding box center [655, 207] width 6 height 10
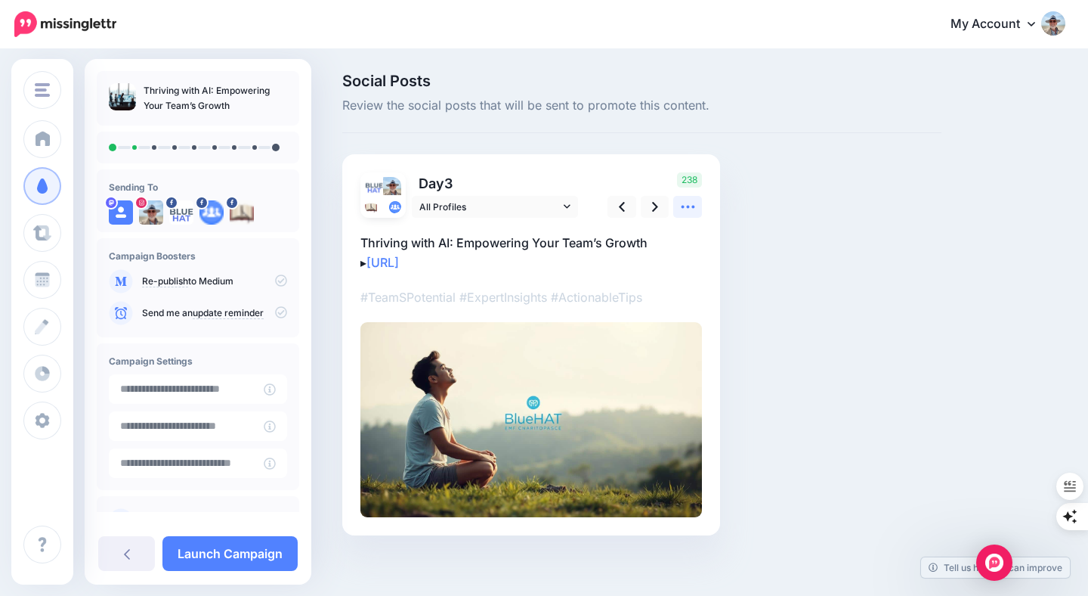
click at [683, 206] on icon at bounding box center [688, 207] width 14 height 3
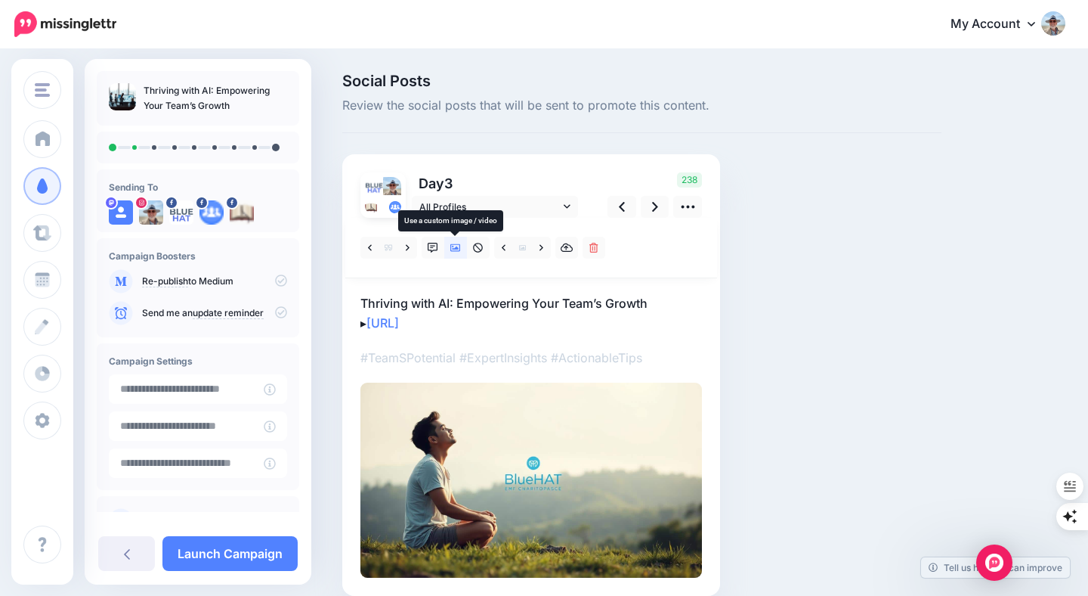
click at [454, 249] on icon at bounding box center [455, 248] width 11 height 8
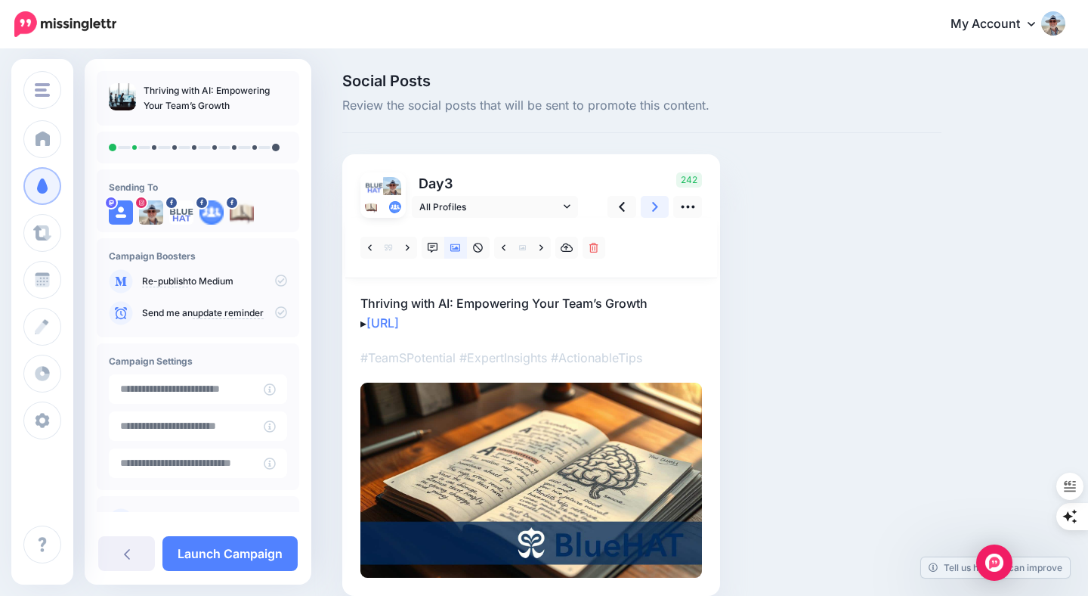
click at [655, 205] on icon at bounding box center [655, 207] width 6 height 10
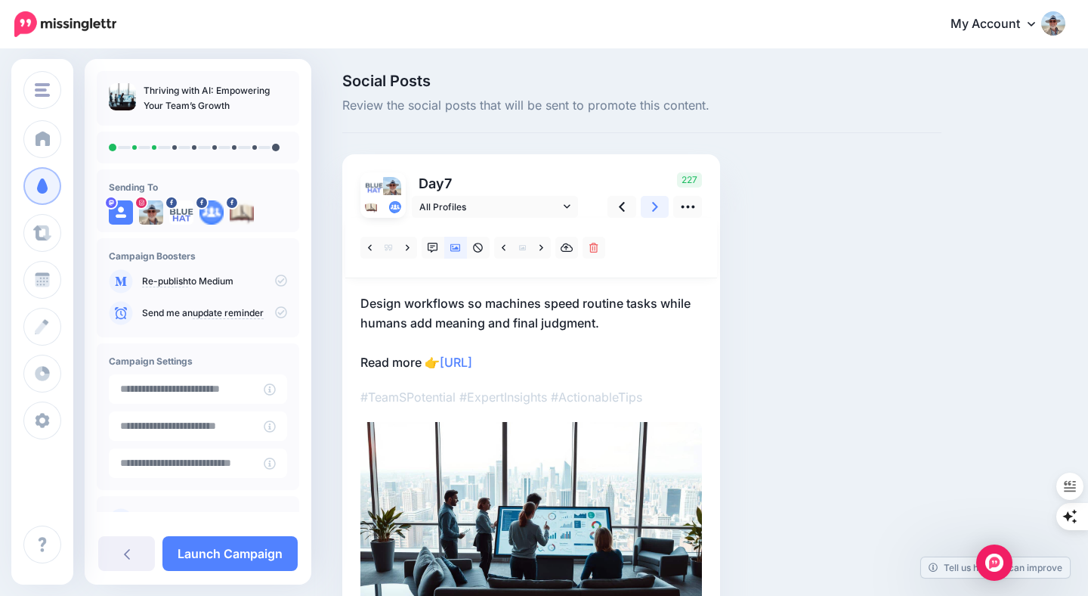
click at [654, 206] on icon at bounding box center [655, 207] width 6 height 16
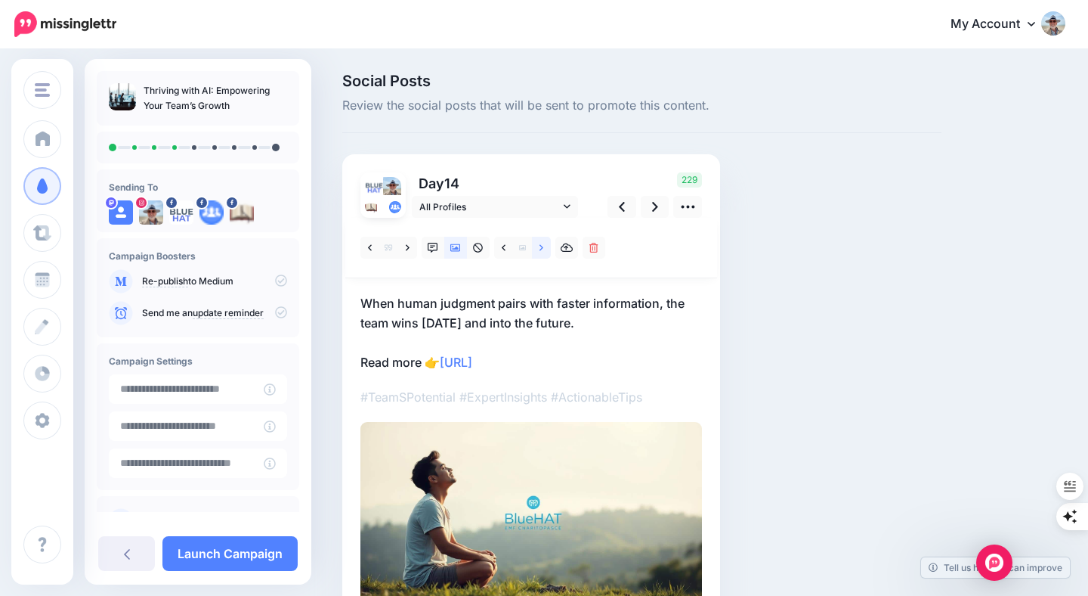
click at [542, 246] on icon at bounding box center [542, 248] width 4 height 11
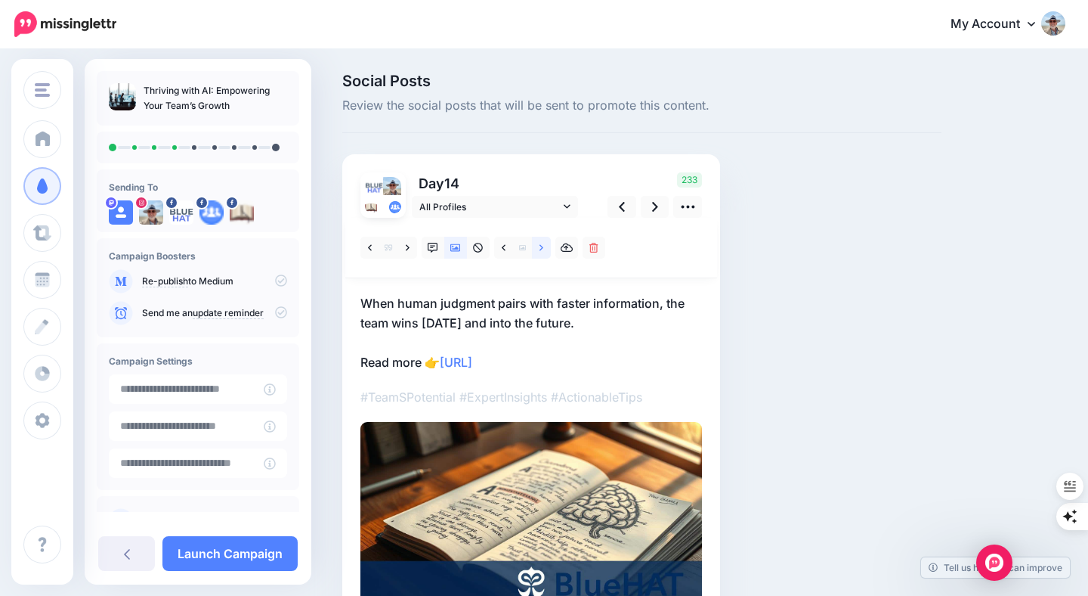
click at [543, 246] on icon at bounding box center [542, 247] width 4 height 6
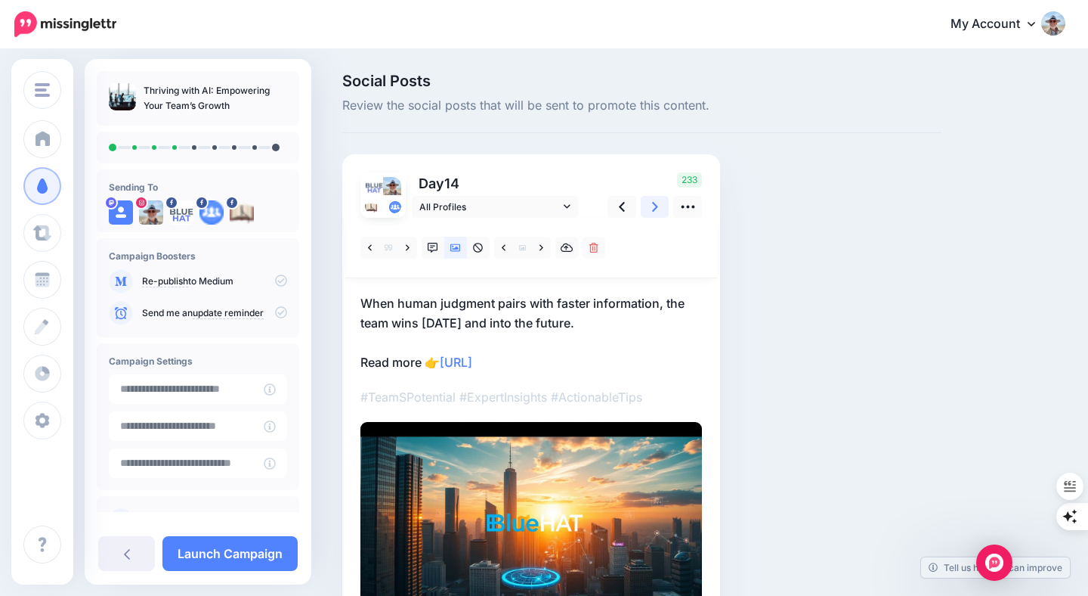
click at [654, 206] on icon at bounding box center [655, 207] width 6 height 16
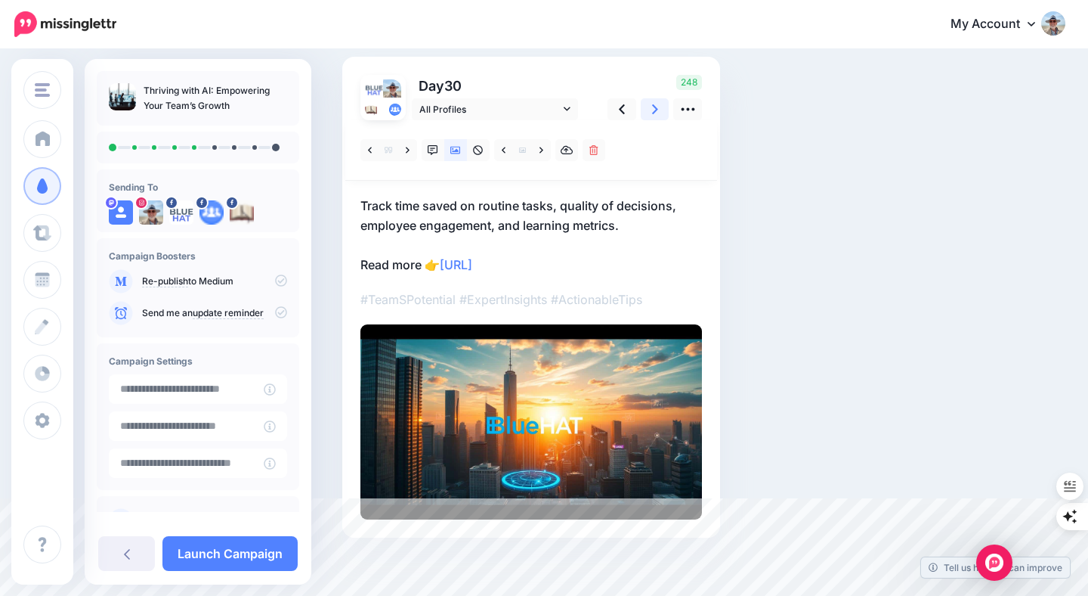
scroll to position [99, 0]
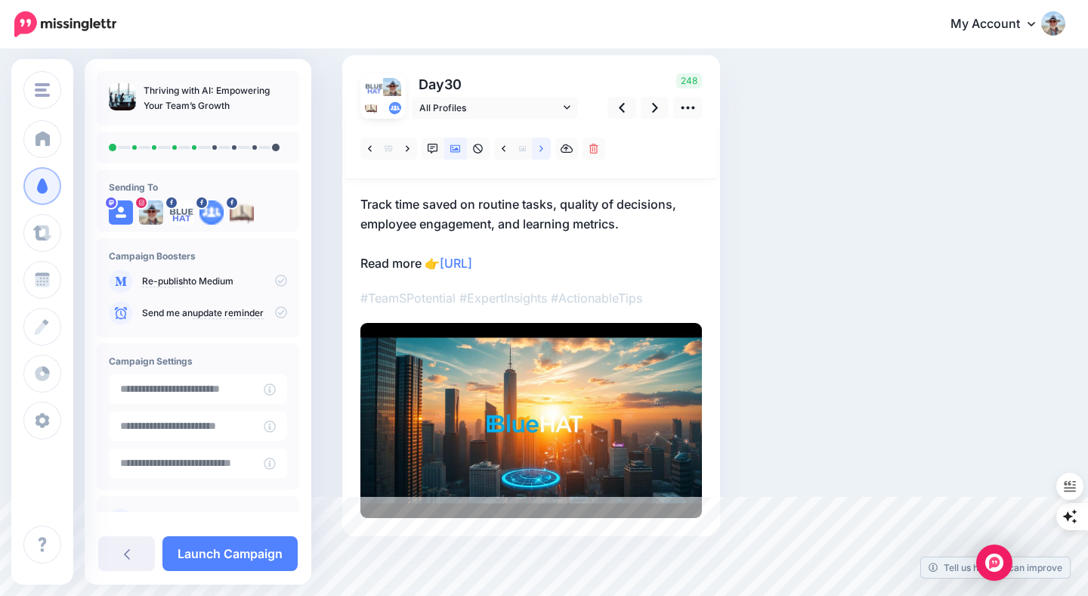
click at [541, 150] on icon at bounding box center [542, 148] width 4 height 6
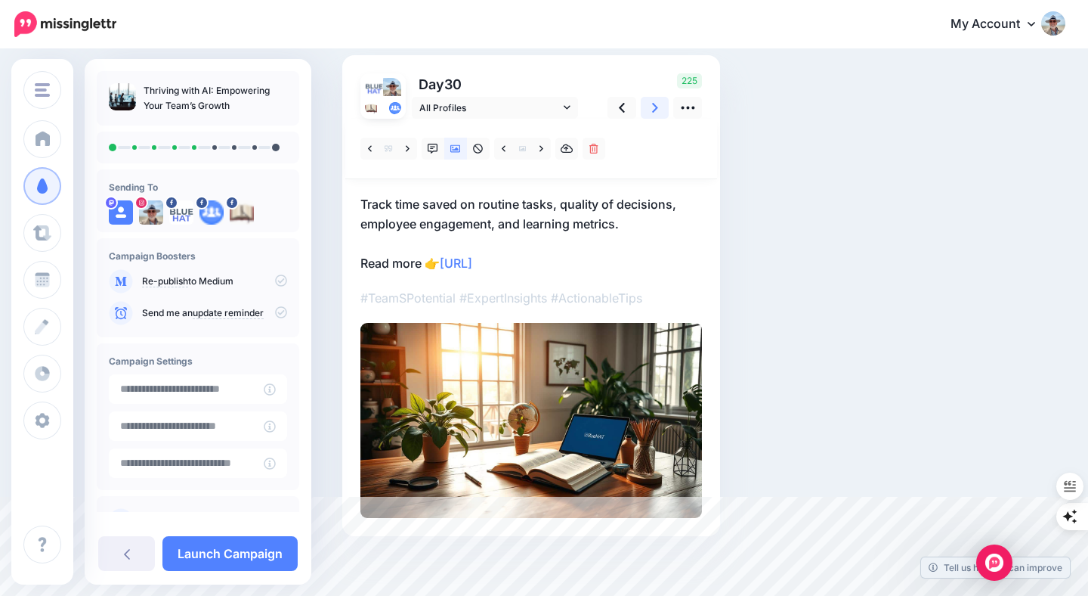
click at [649, 110] on link at bounding box center [655, 108] width 29 height 22
click at [541, 147] on icon at bounding box center [542, 149] width 4 height 11
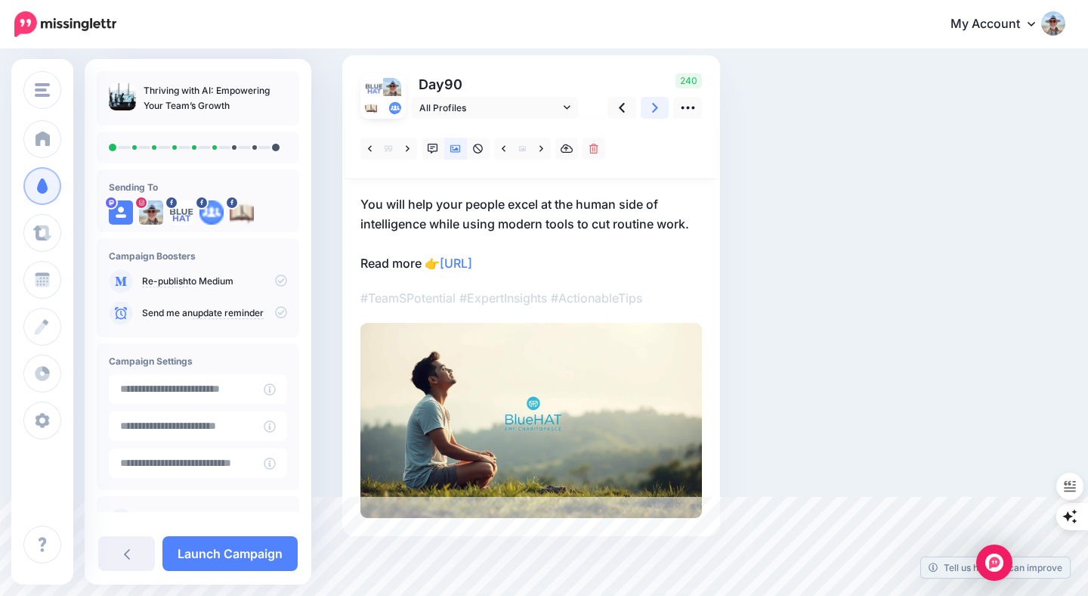
click at [654, 106] on icon at bounding box center [655, 108] width 6 height 16
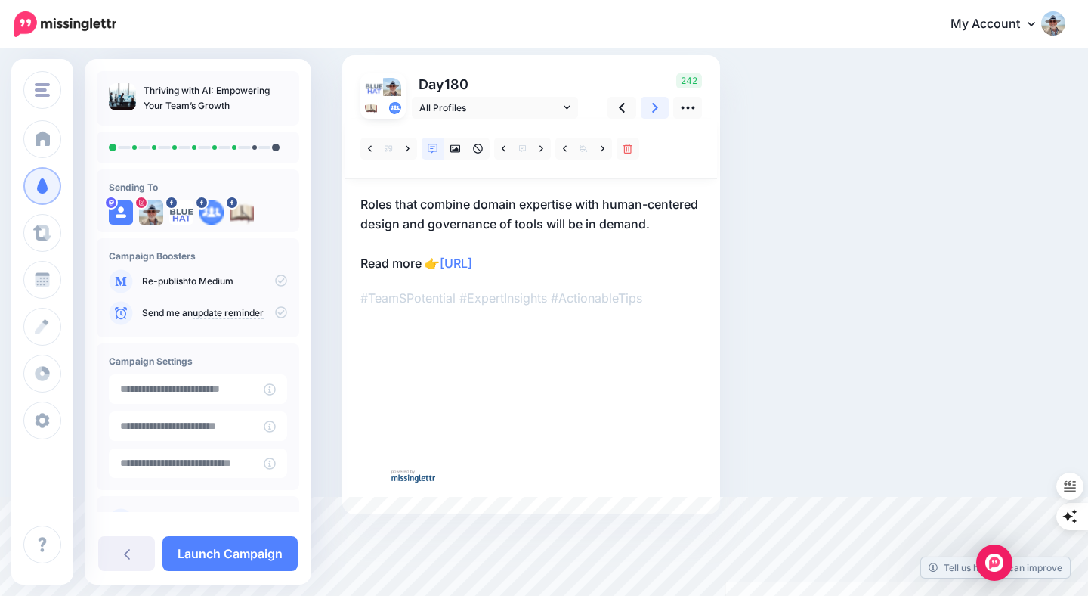
scroll to position [85, 0]
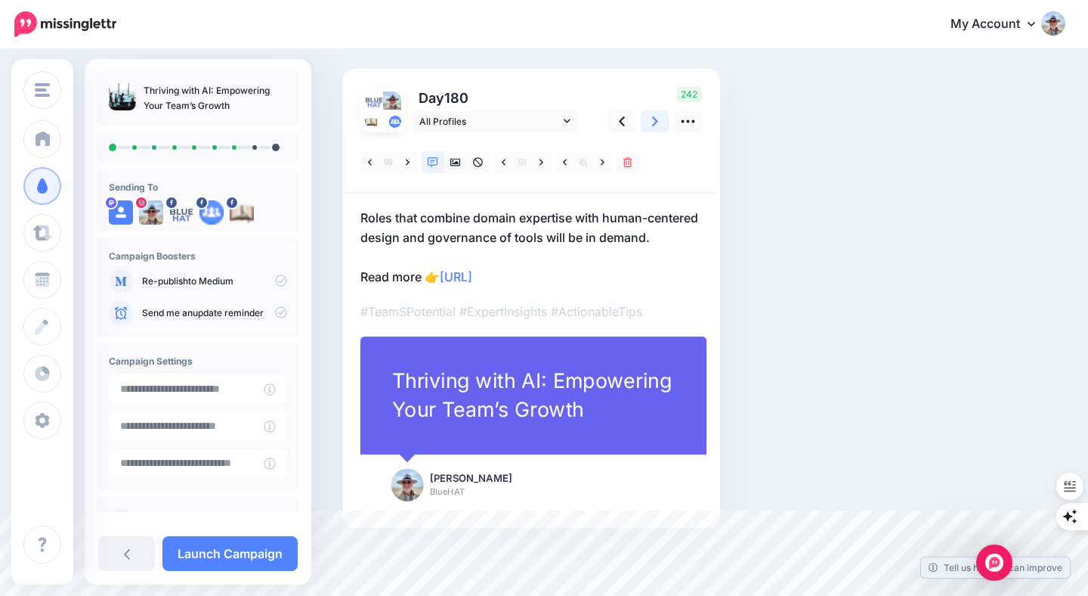
click at [655, 119] on icon at bounding box center [655, 121] width 6 height 10
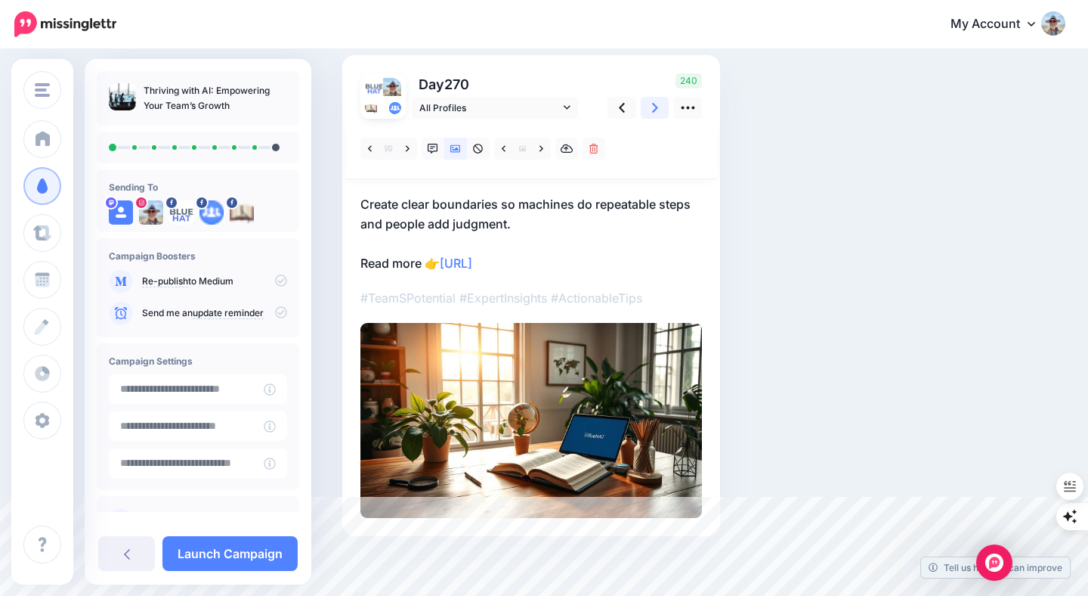
click at [653, 106] on icon at bounding box center [655, 108] width 6 height 16
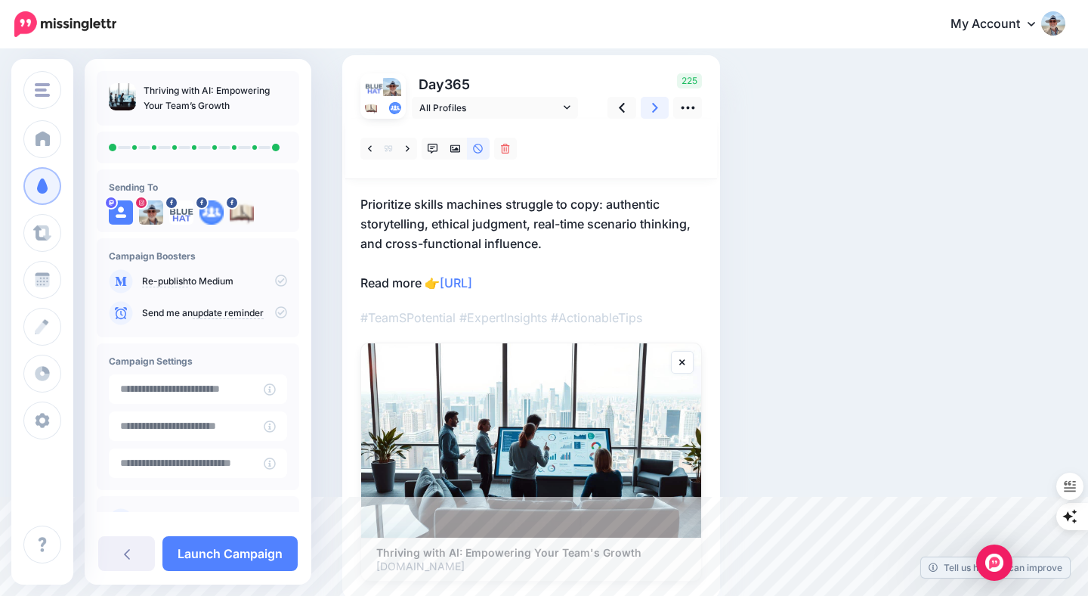
click at [653, 109] on icon at bounding box center [655, 108] width 6 height 16
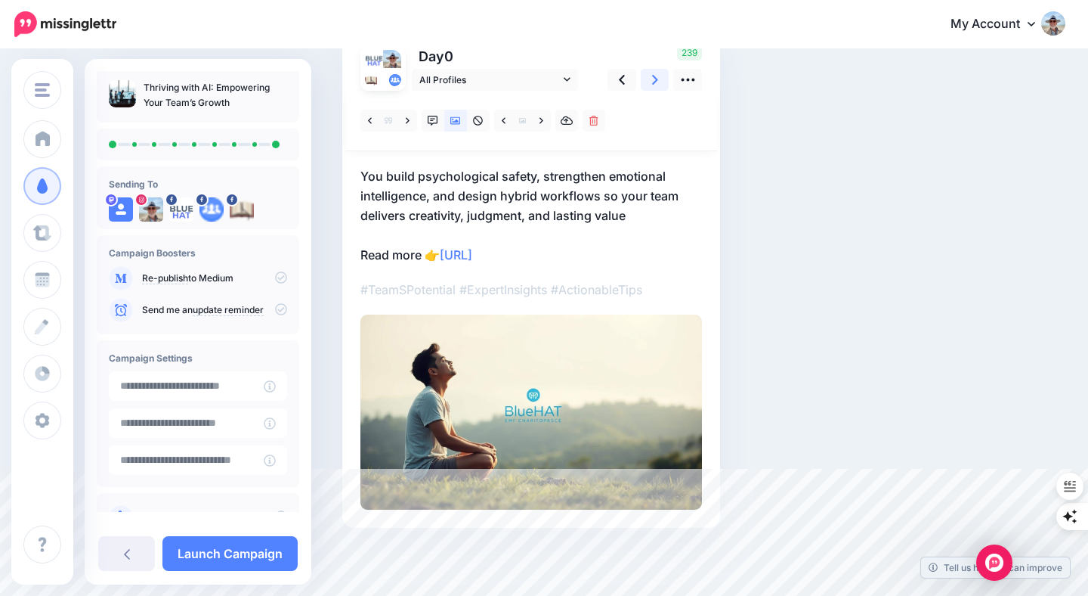
scroll to position [0, 0]
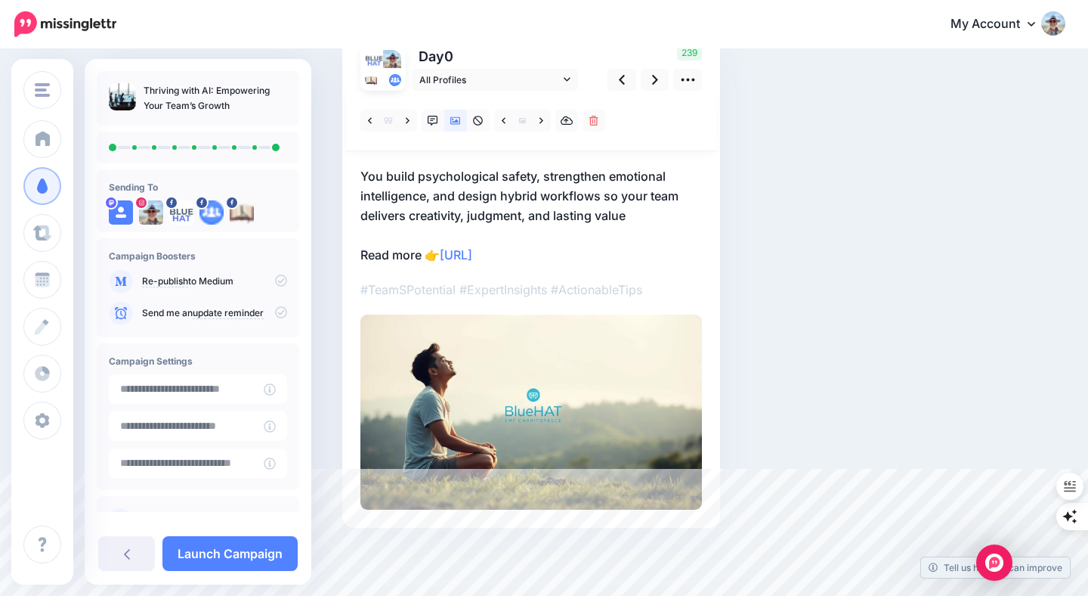
click at [275, 280] on icon at bounding box center [281, 280] width 12 height 12
click at [275, 312] on icon at bounding box center [281, 312] width 12 height 12
click at [234, 550] on link "Launch Campaign" at bounding box center [230, 553] width 135 height 35
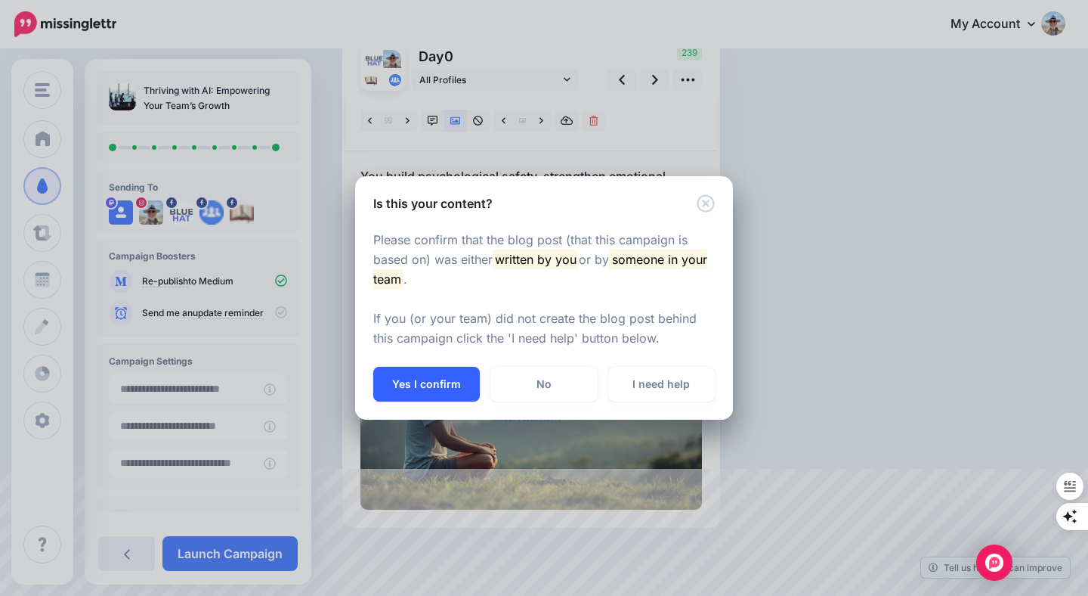
click at [438, 386] on button "Yes I confirm" at bounding box center [426, 384] width 107 height 35
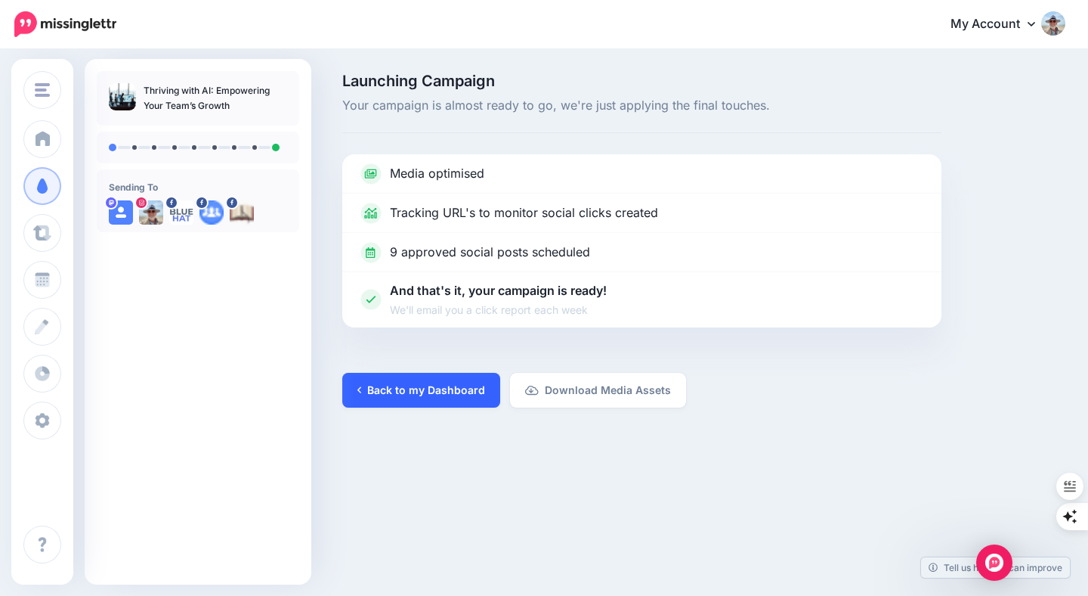
click at [435, 389] on link "Back to my Dashboard" at bounding box center [421, 390] width 158 height 35
